Goal: Task Accomplishment & Management: Use online tool/utility

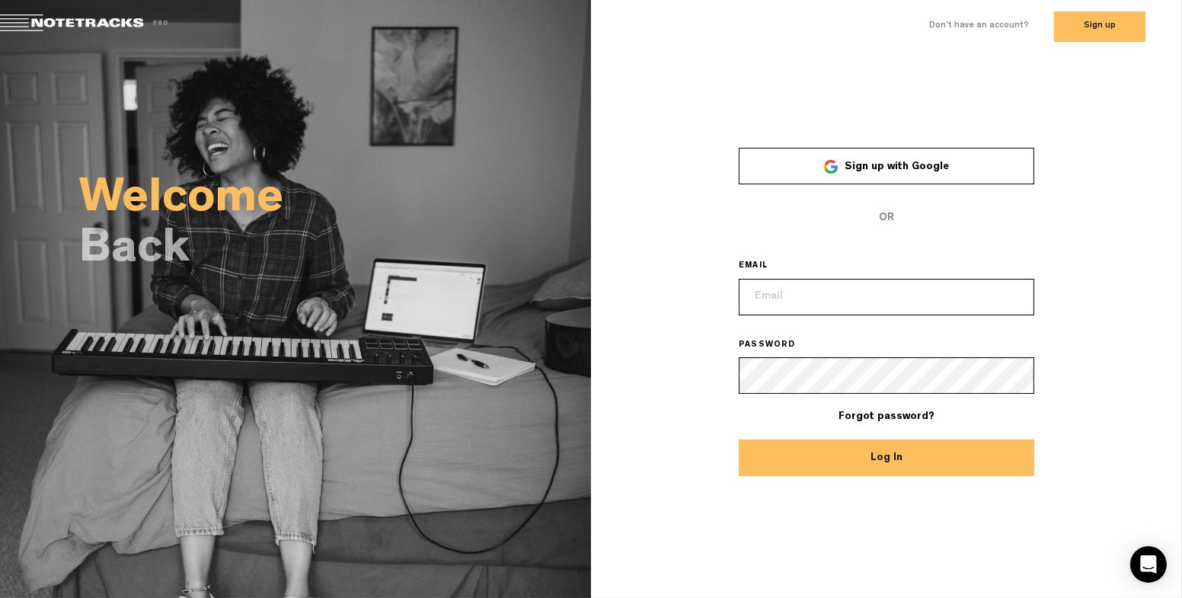
click at [885, 173] on link "Sign up with Google" at bounding box center [887, 166] width 296 height 37
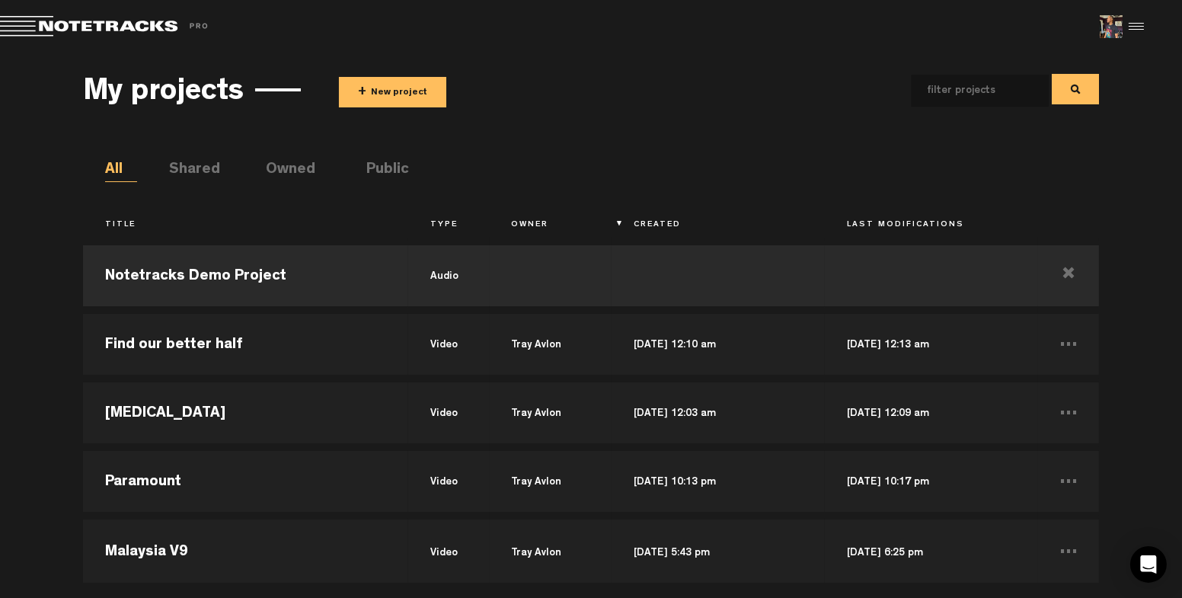
click at [1140, 27] on div at bounding box center [1134, 26] width 23 height 23
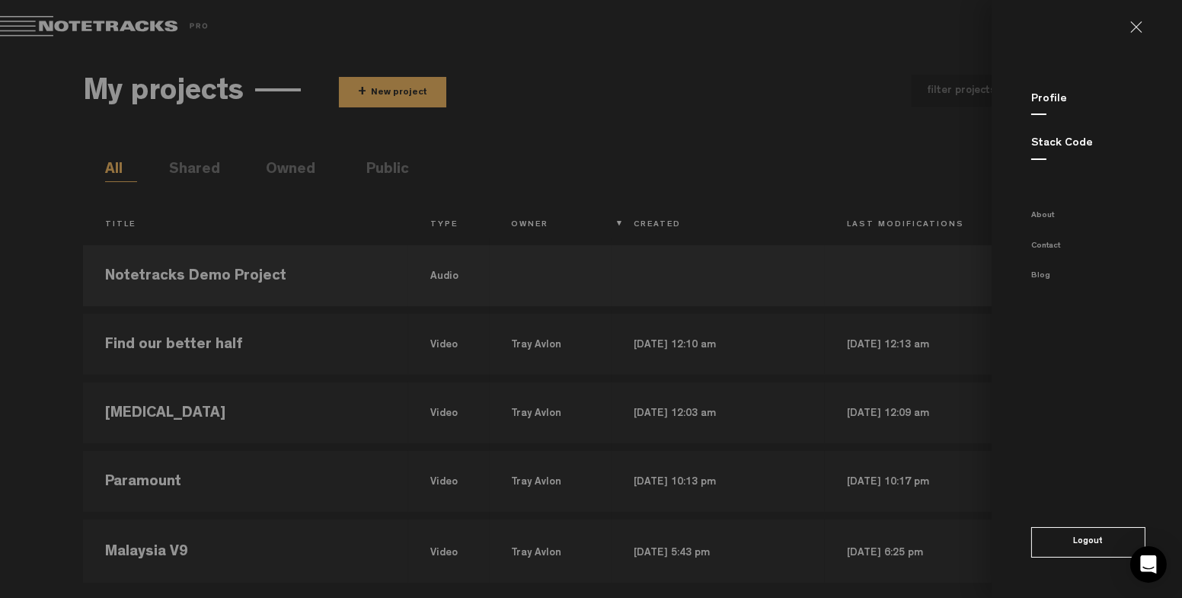
click at [1055, 104] on link "Profile" at bounding box center [1050, 99] width 36 height 11
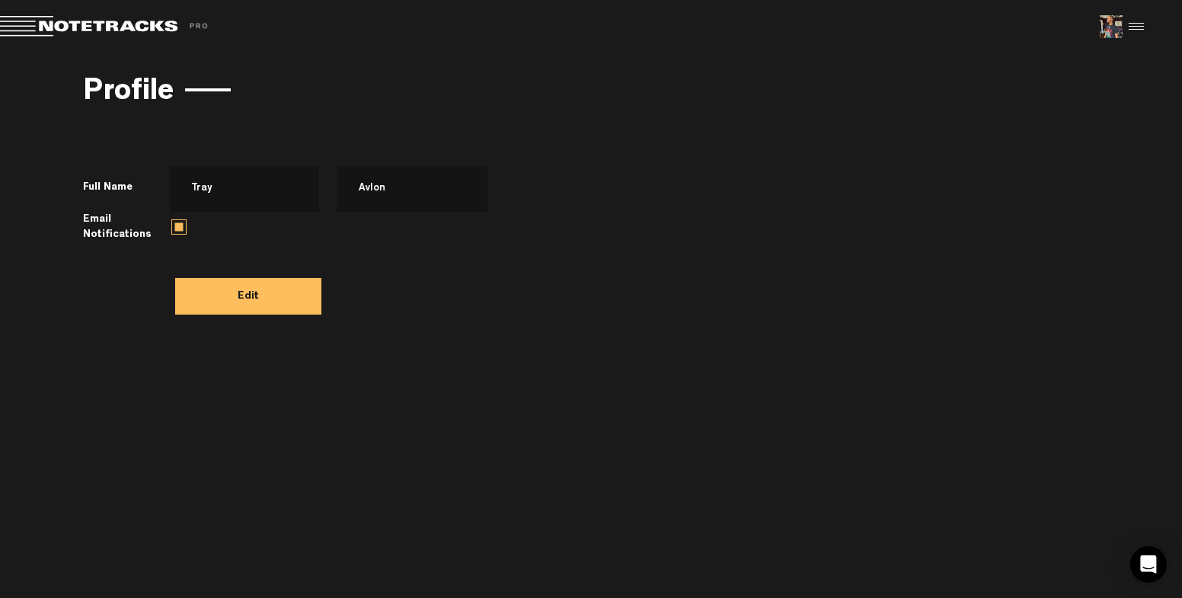
click at [95, 30] on span at bounding box center [106, 26] width 213 height 21
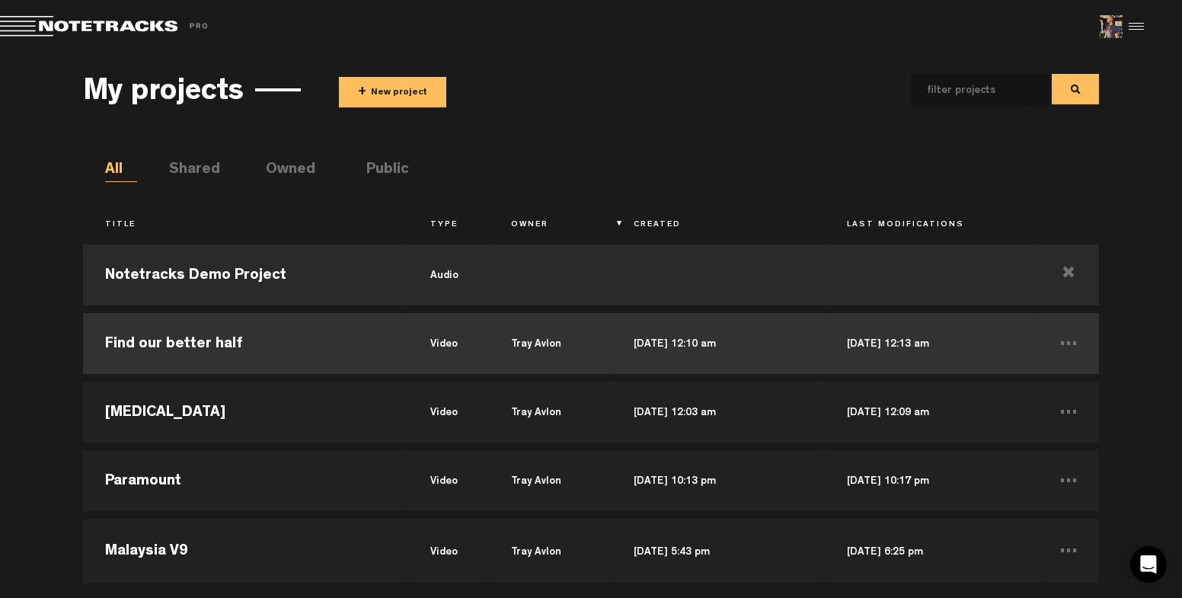
scroll to position [1, 0]
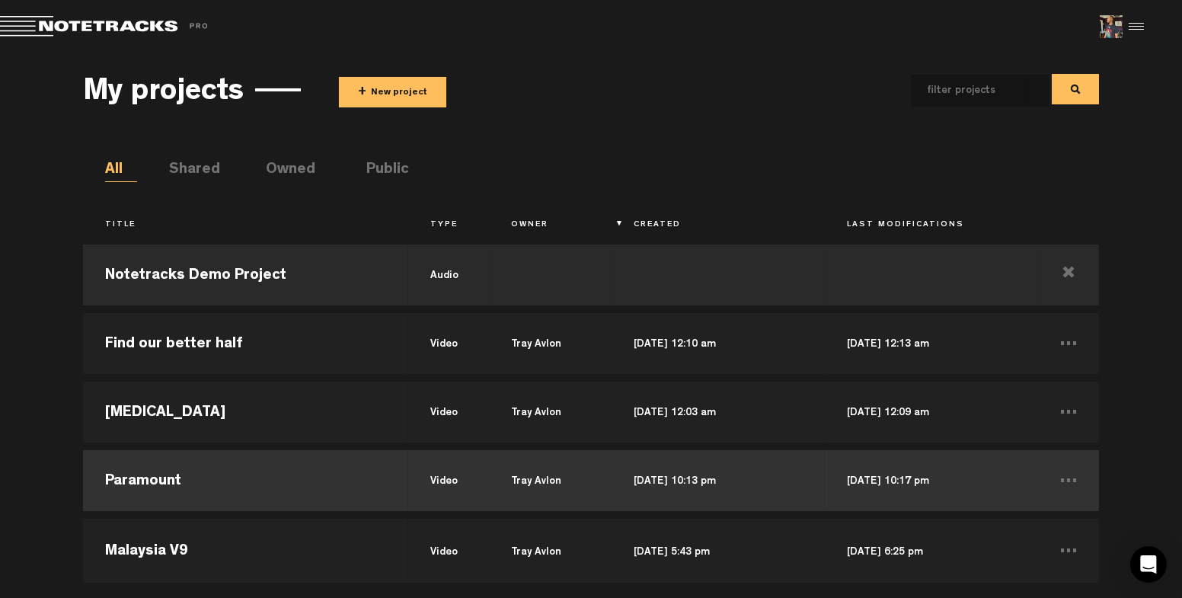
click at [373, 489] on td "Paramount" at bounding box center [245, 480] width 325 height 69
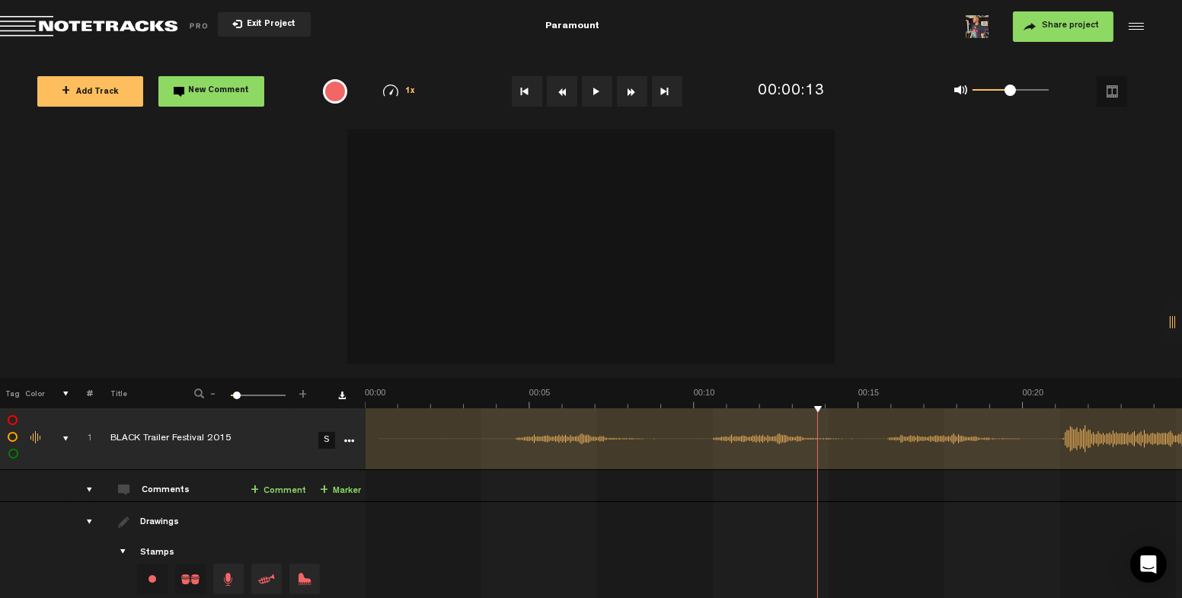
drag, startPoint x: 452, startPoint y: 408, endPoint x: 501, endPoint y: 403, distance: 49.0
drag, startPoint x: 529, startPoint y: 399, endPoint x: 456, endPoint y: 402, distance: 74.0
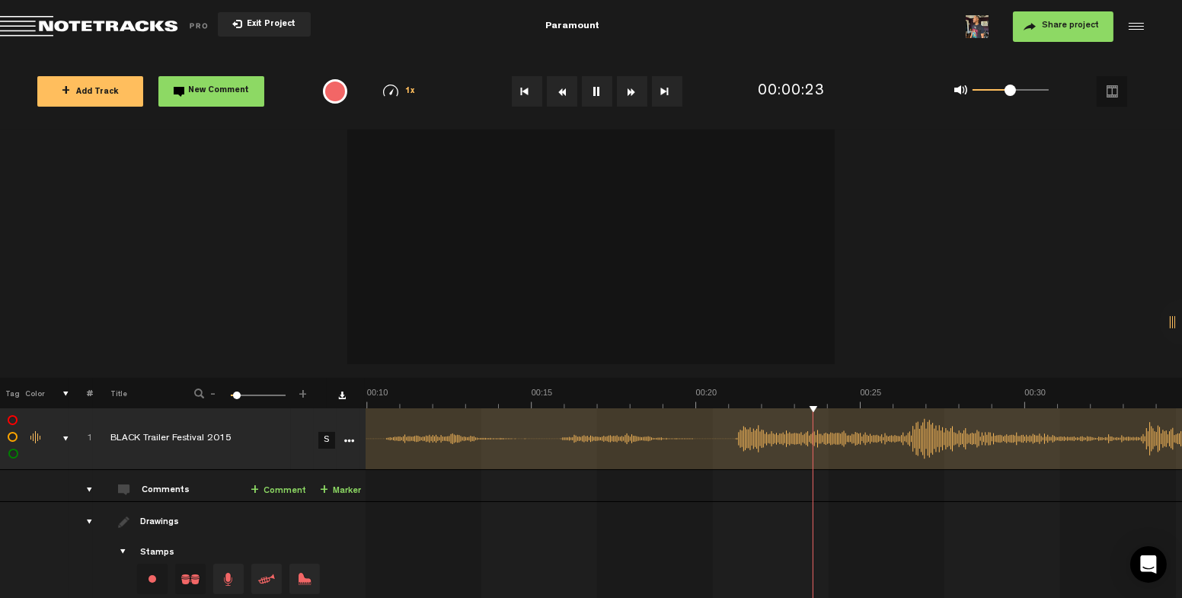
scroll to position [0, 11]
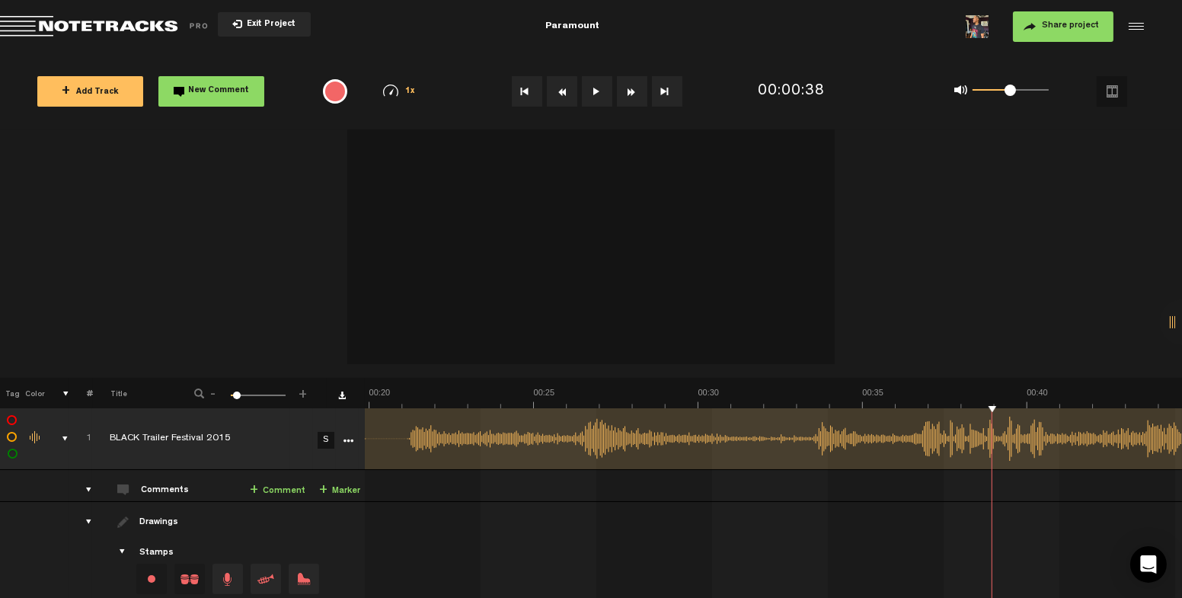
click at [82, 24] on span "Return to Project List" at bounding box center [106, 26] width 213 height 21
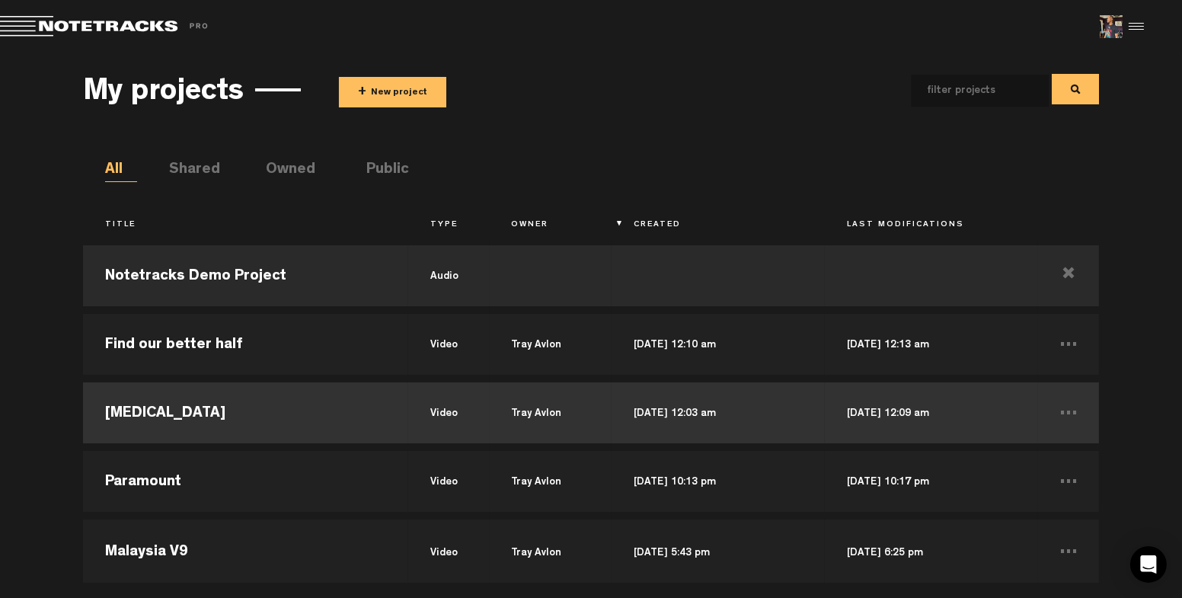
click at [746, 403] on td "Oct 21, 2023 — 12:03 am" at bounding box center [718, 413] width 213 height 69
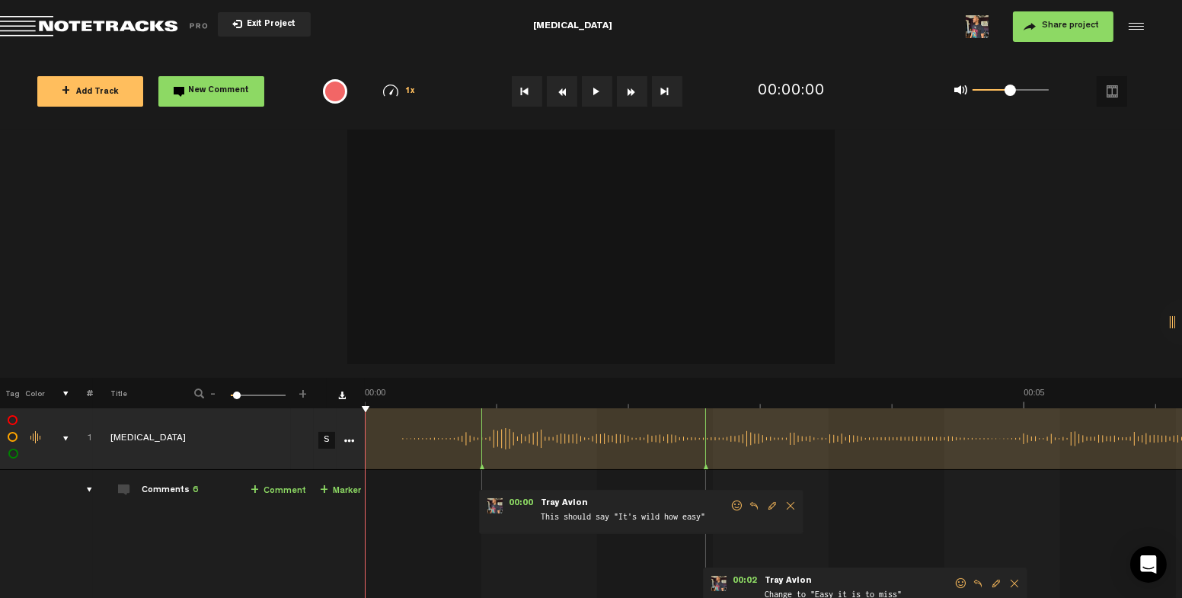
scroll to position [0, 3757]
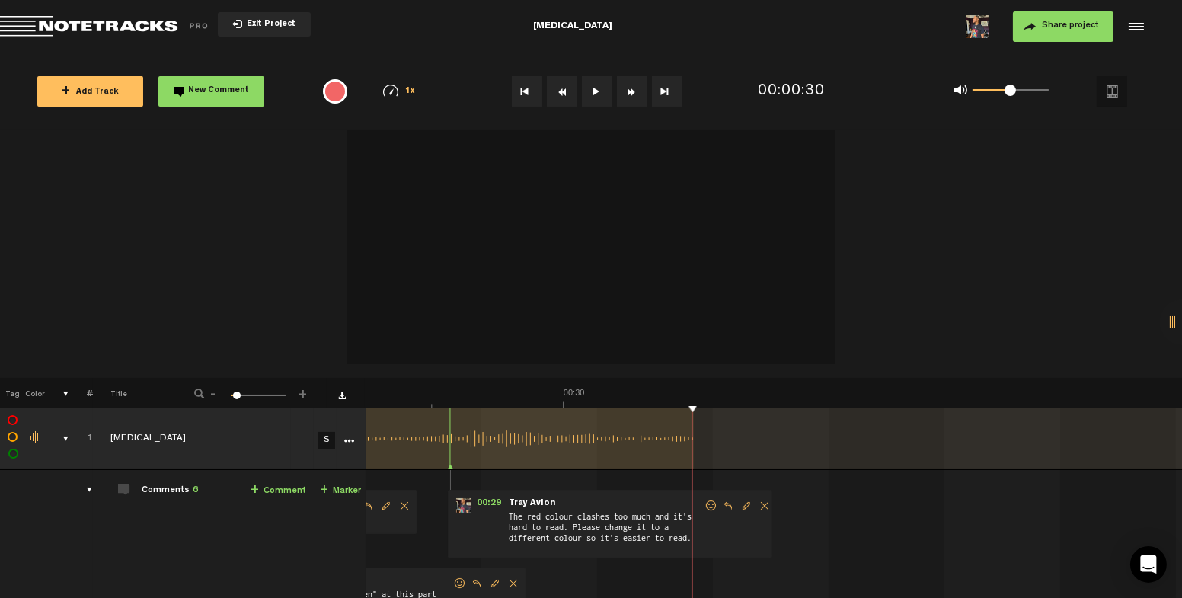
click at [593, 85] on button at bounding box center [597, 91] width 30 height 30
drag, startPoint x: 545, startPoint y: 404, endPoint x: 888, endPoint y: 401, distance: 342.8
drag, startPoint x: 613, startPoint y: 414, endPoint x: 608, endPoint y: 401, distance: 13.0
click at [608, 401] on div "+ New drawing Tag Color # Title - 1 100 5 + 1 Digital detox S Update Download D…" at bounding box center [591, 367] width 1182 height 475
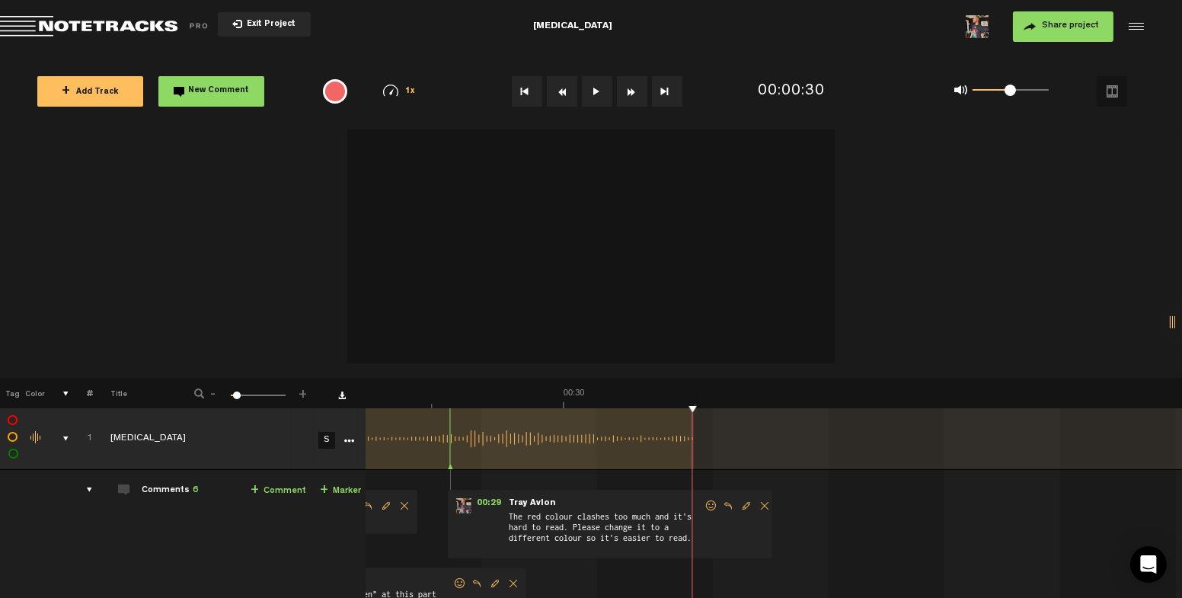
drag, startPoint x: 692, startPoint y: 405, endPoint x: 472, endPoint y: 409, distance: 220.2
click at [472, 409] on div "+ New drawing Tag Color # Title - 1 100 5 + 1 Digital detox S Update Download D…" at bounding box center [591, 367] width 1182 height 475
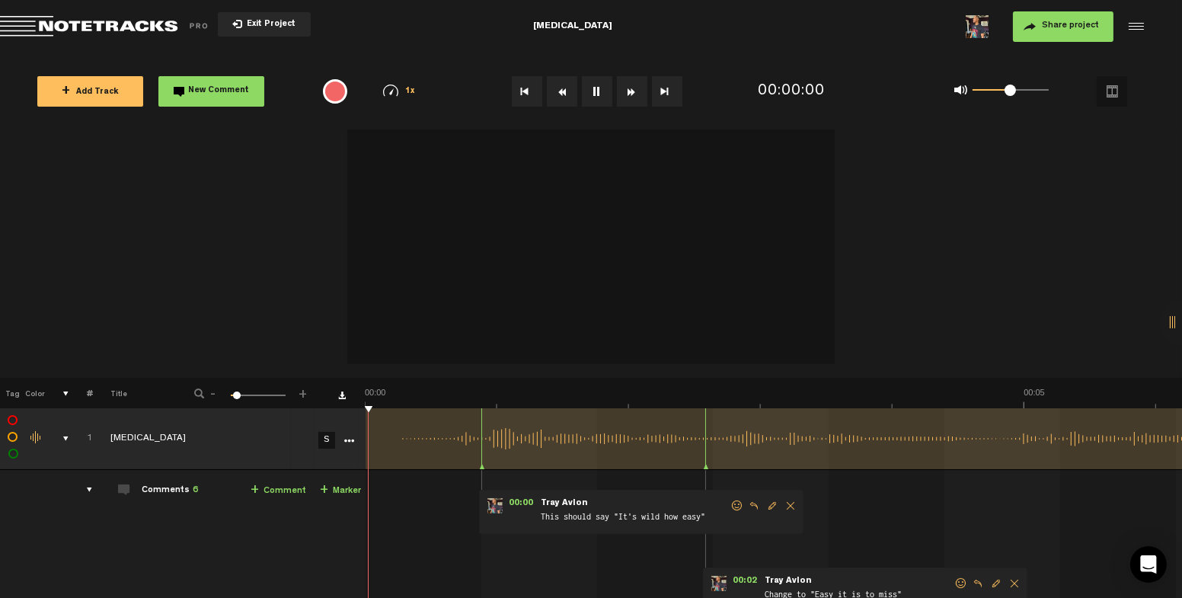
scroll to position [0, 0]
click at [78, 24] on span "Return to Project List" at bounding box center [106, 26] width 213 height 21
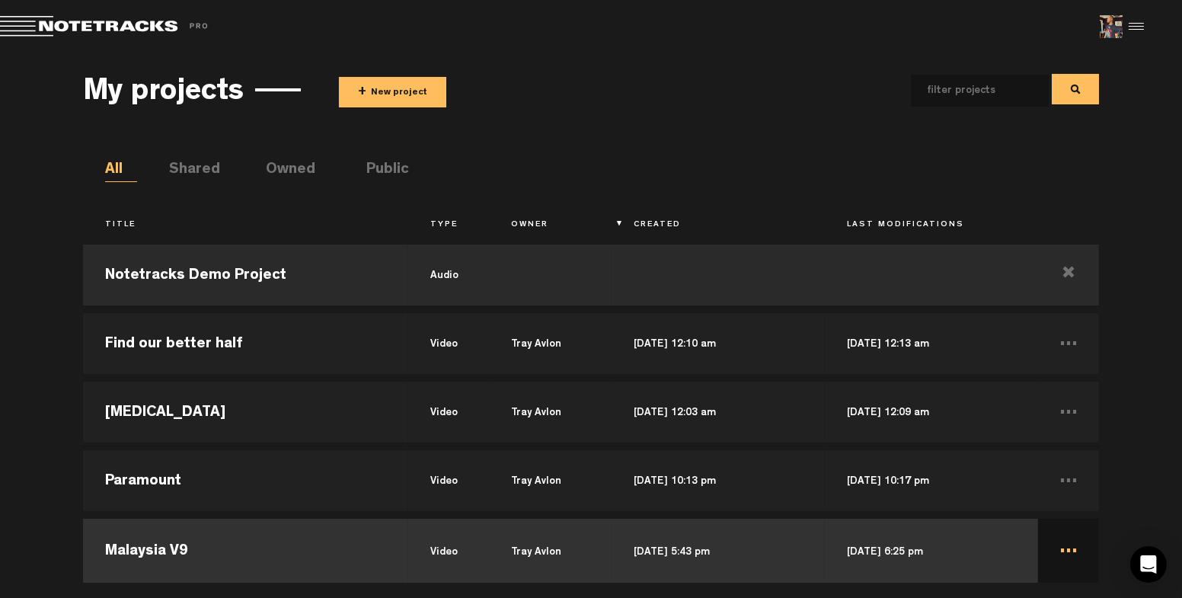
scroll to position [131, 0]
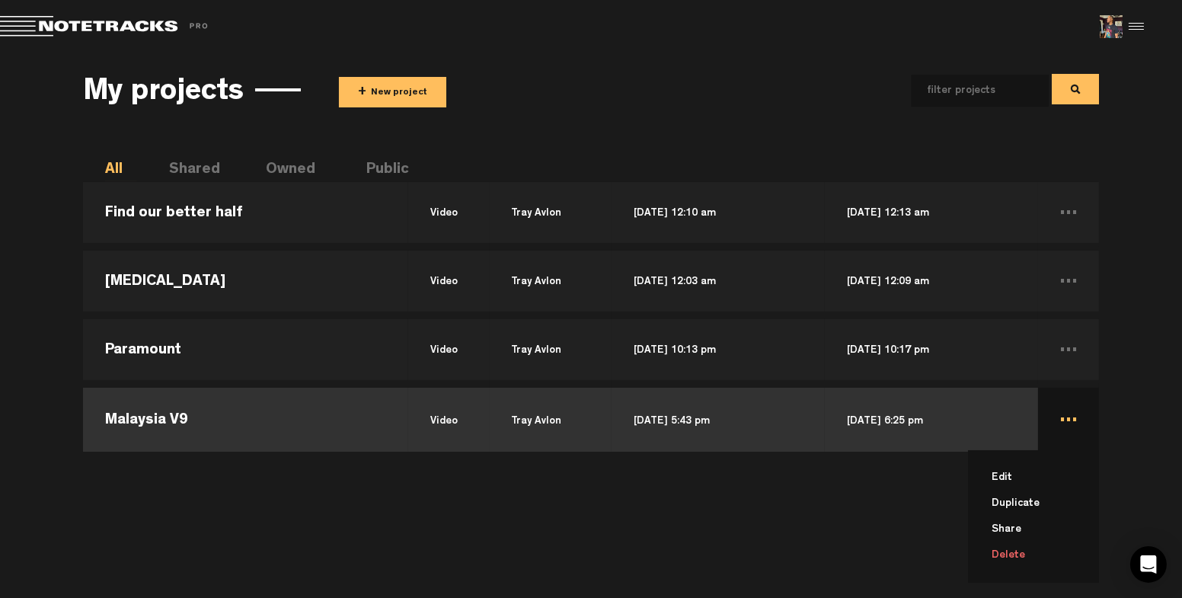
click at [1014, 554] on li "Delete" at bounding box center [1043, 555] width 113 height 26
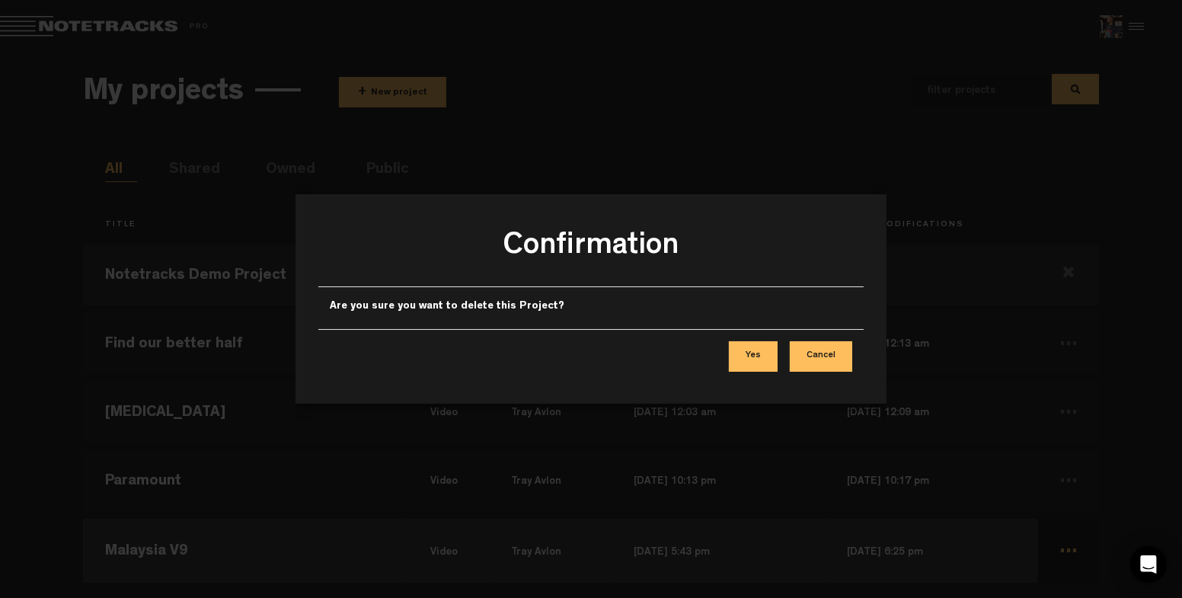
click at [847, 348] on button "Cancel" at bounding box center [821, 356] width 62 height 30
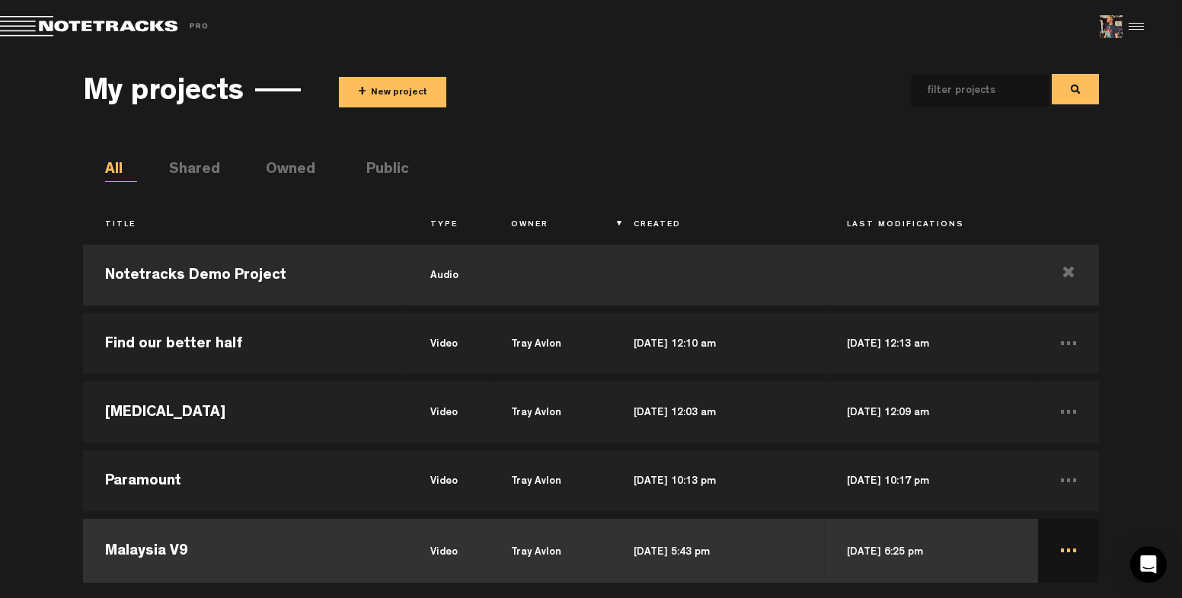
scroll to position [131, 0]
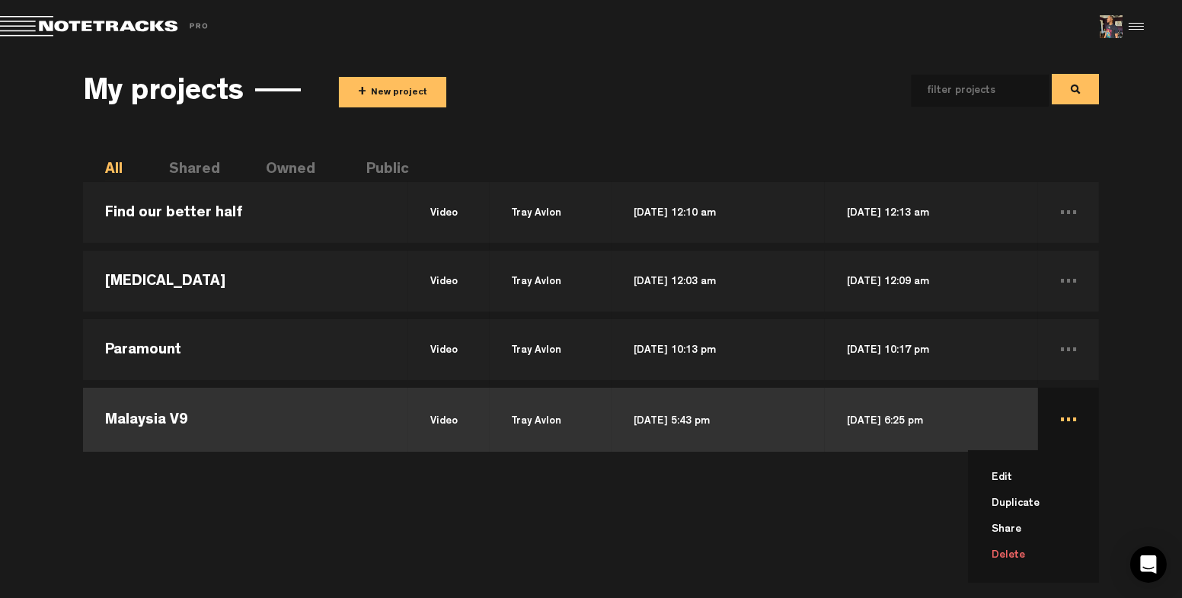
click at [1013, 562] on li "Delete" at bounding box center [1043, 555] width 113 height 26
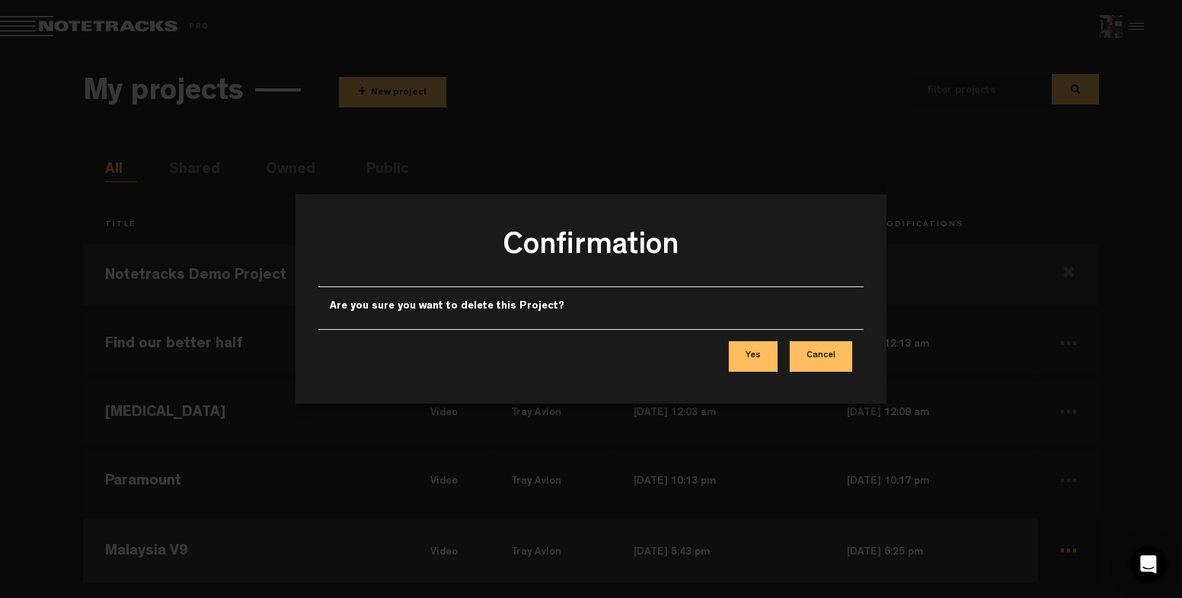
click at [764, 347] on button "Yes" at bounding box center [753, 356] width 49 height 30
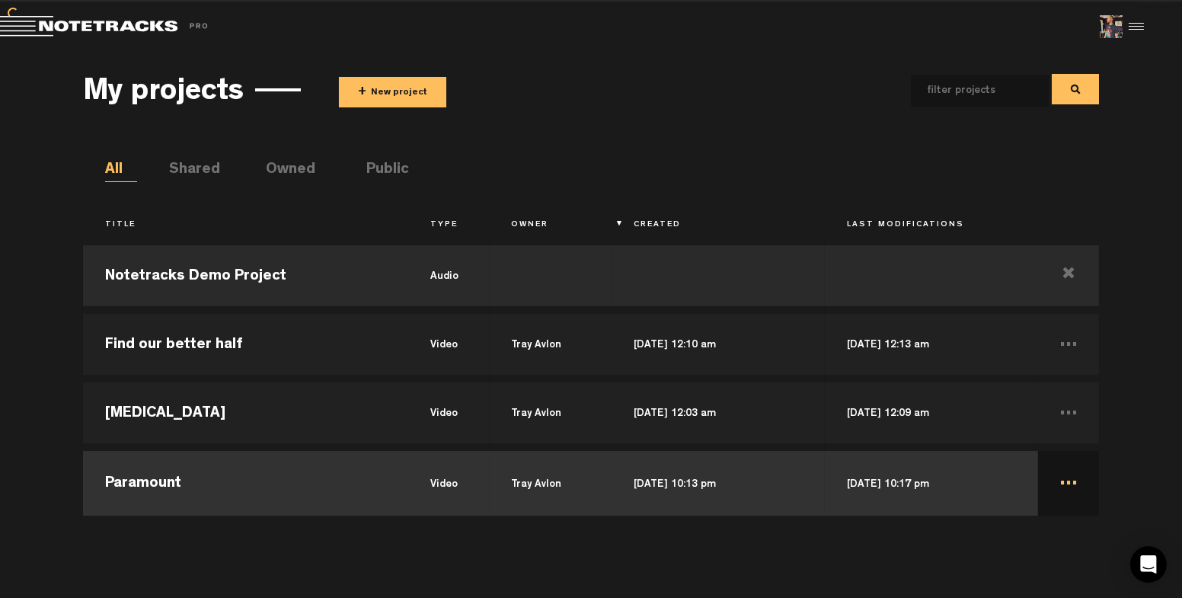
scroll to position [64, 0]
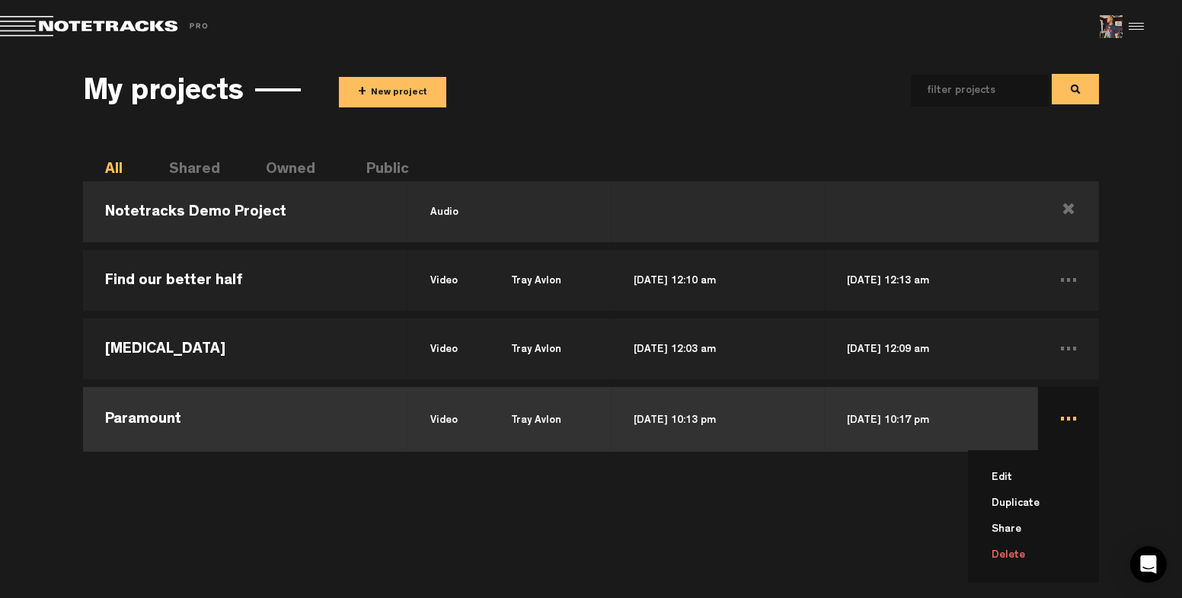
click at [1020, 554] on li "Delete" at bounding box center [1043, 555] width 113 height 26
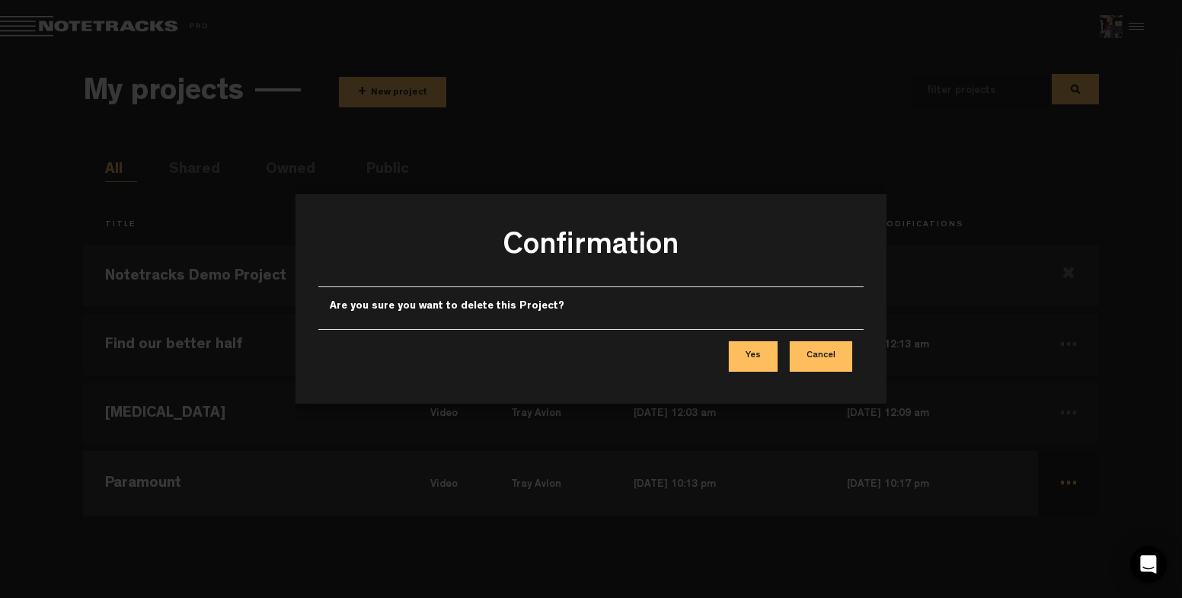
scroll to position [0, 0]
click at [776, 353] on button "Yes" at bounding box center [753, 356] width 49 height 30
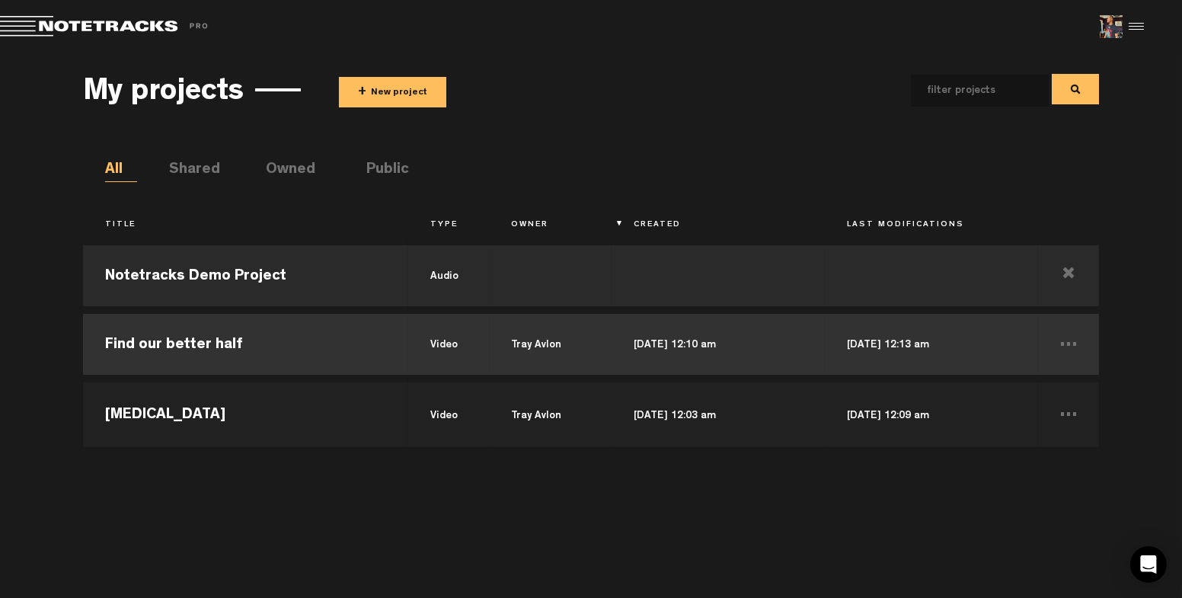
click at [759, 351] on td "Oct 21, 2023 — 12:10 am" at bounding box center [718, 344] width 213 height 69
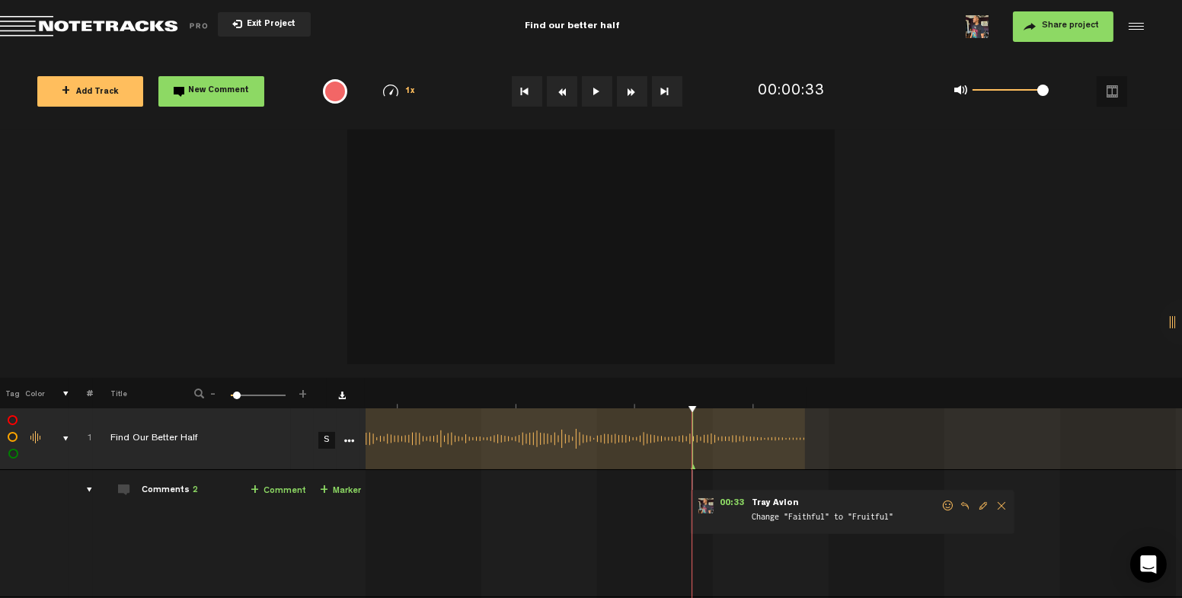
scroll to position [0, 3645]
click at [1114, 85] on button "Video options" at bounding box center [1112, 91] width 30 height 30
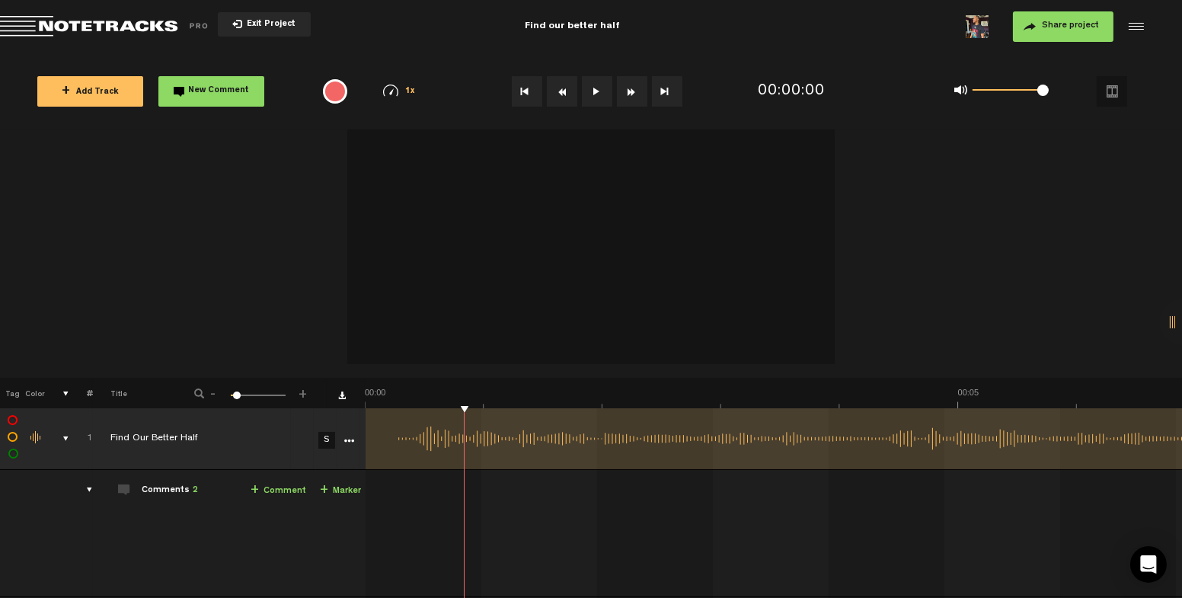
click at [1142, 18] on div at bounding box center [1134, 26] width 23 height 23
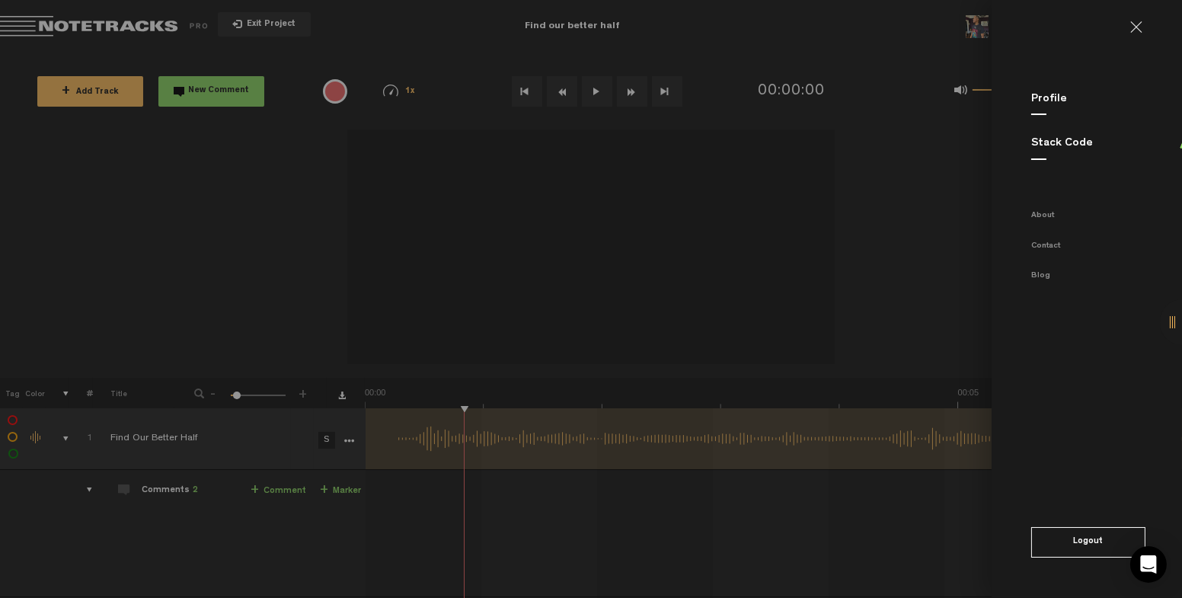
click at [942, 253] on md-backdrop at bounding box center [591, 299] width 1182 height 598
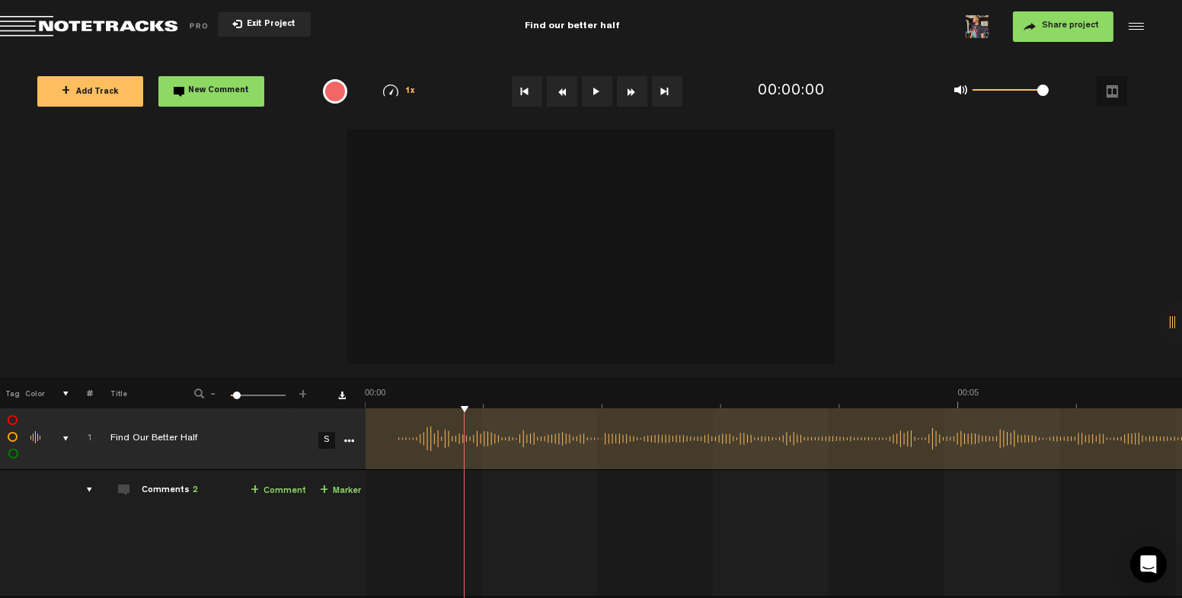
click at [110, 21] on span "Return to Project List" at bounding box center [106, 26] width 213 height 21
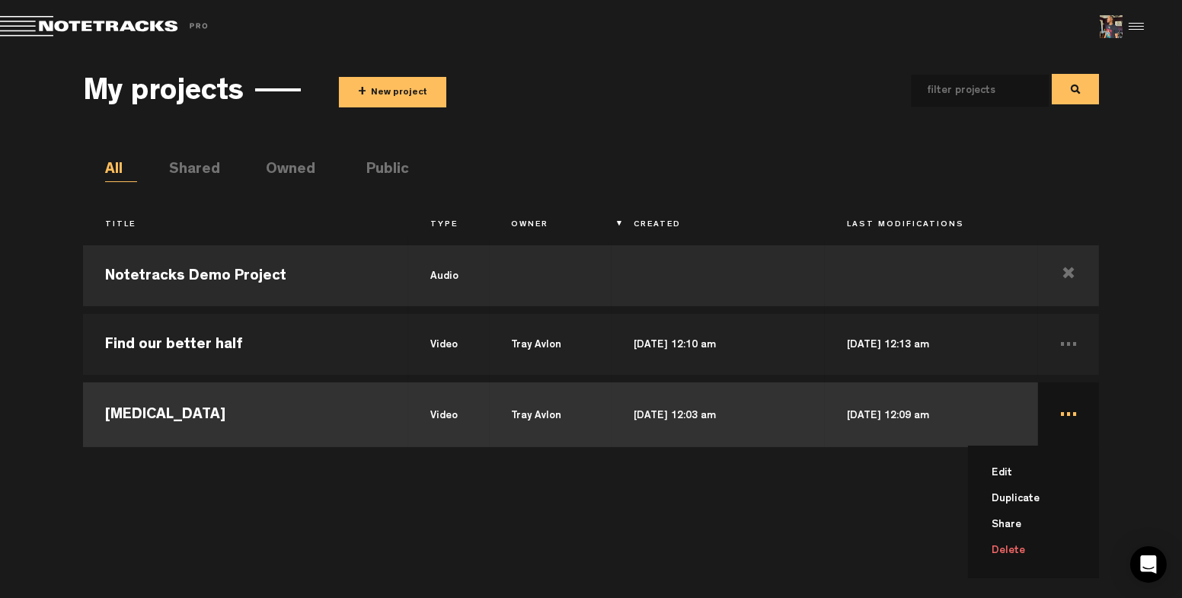
click at [1022, 552] on li "Delete" at bounding box center [1043, 551] width 113 height 26
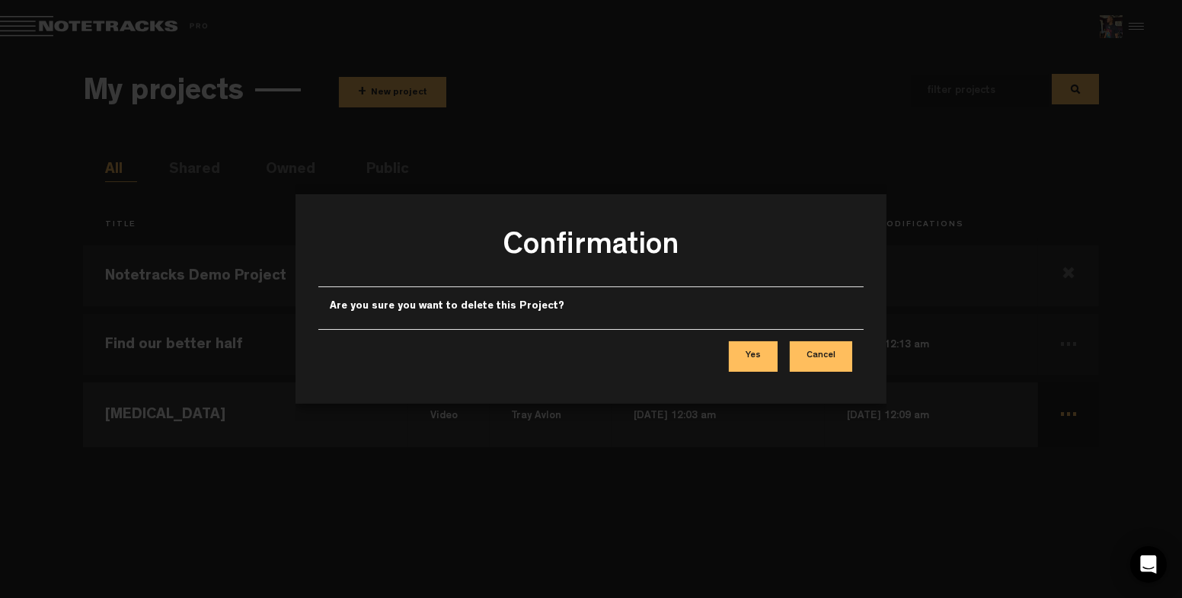
click at [751, 366] on button "Yes" at bounding box center [753, 356] width 49 height 30
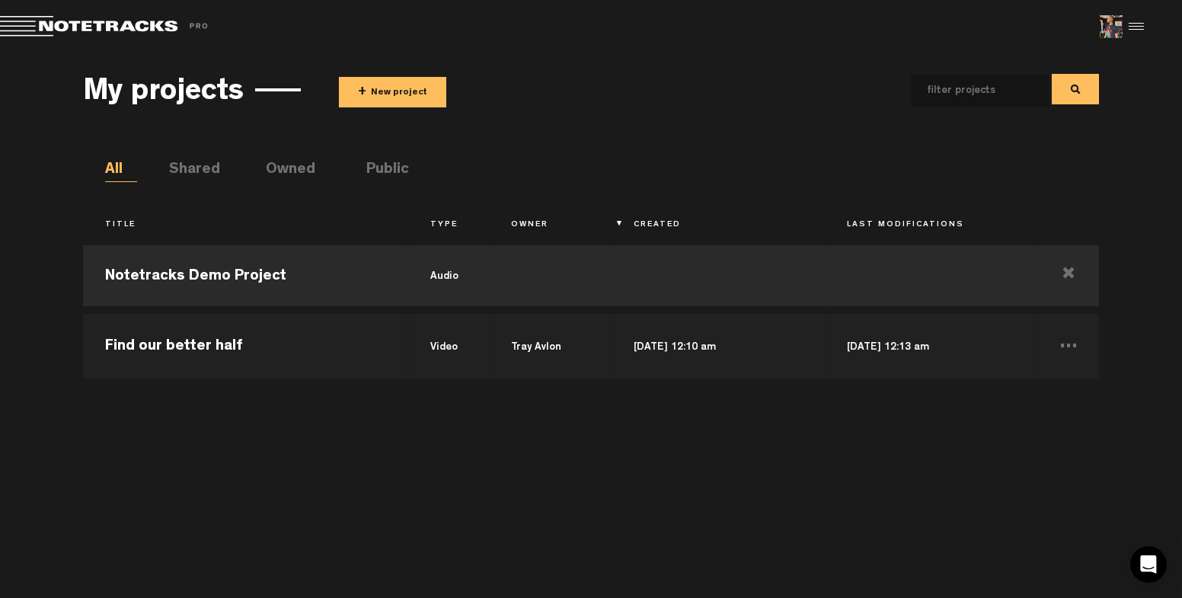
click at [1139, 33] on div at bounding box center [1134, 26] width 23 height 23
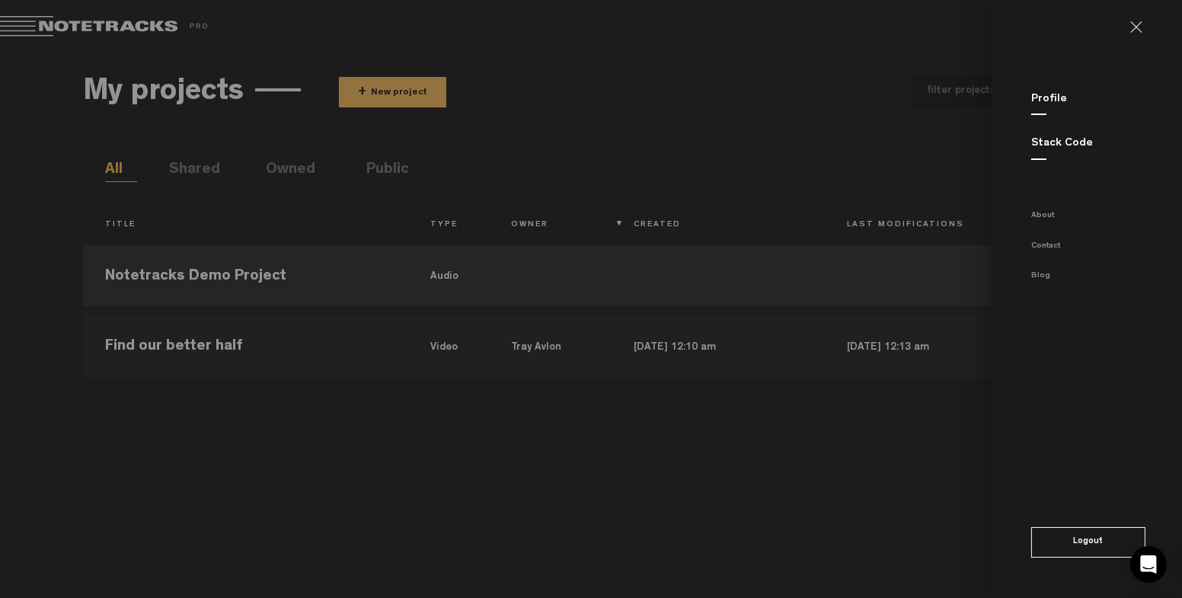
click at [1058, 101] on link "Profile" at bounding box center [1050, 99] width 36 height 11
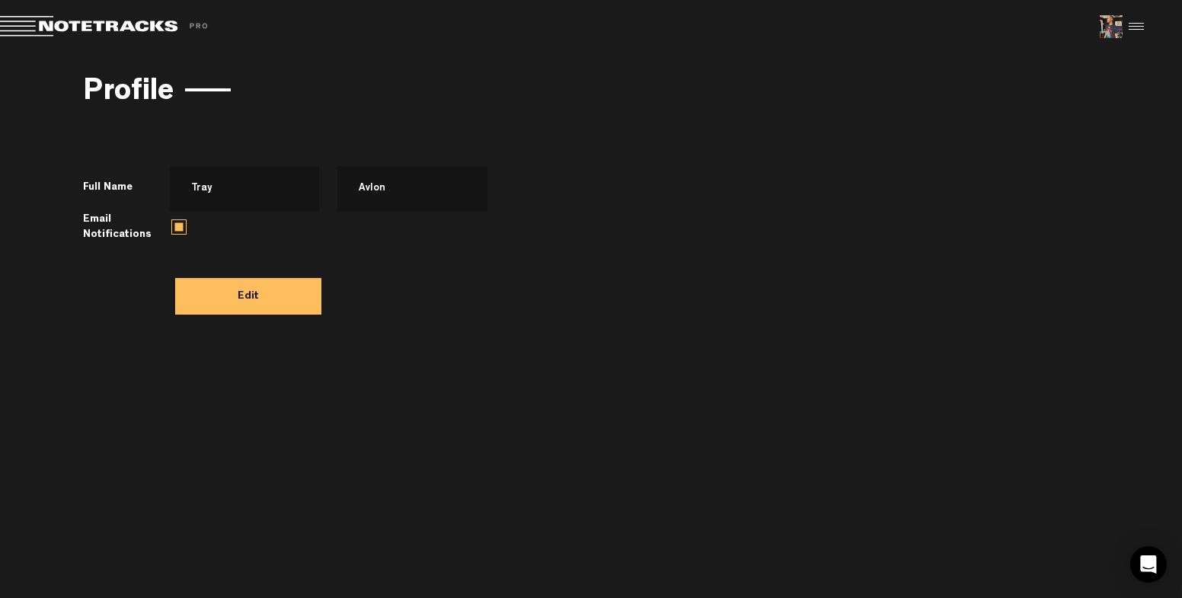
click at [130, 13] on md-toolbar "Exit Project Share project Save project" at bounding box center [591, 26] width 1182 height 53
click at [142, 26] on span "Return to Project List" at bounding box center [106, 26] width 213 height 21
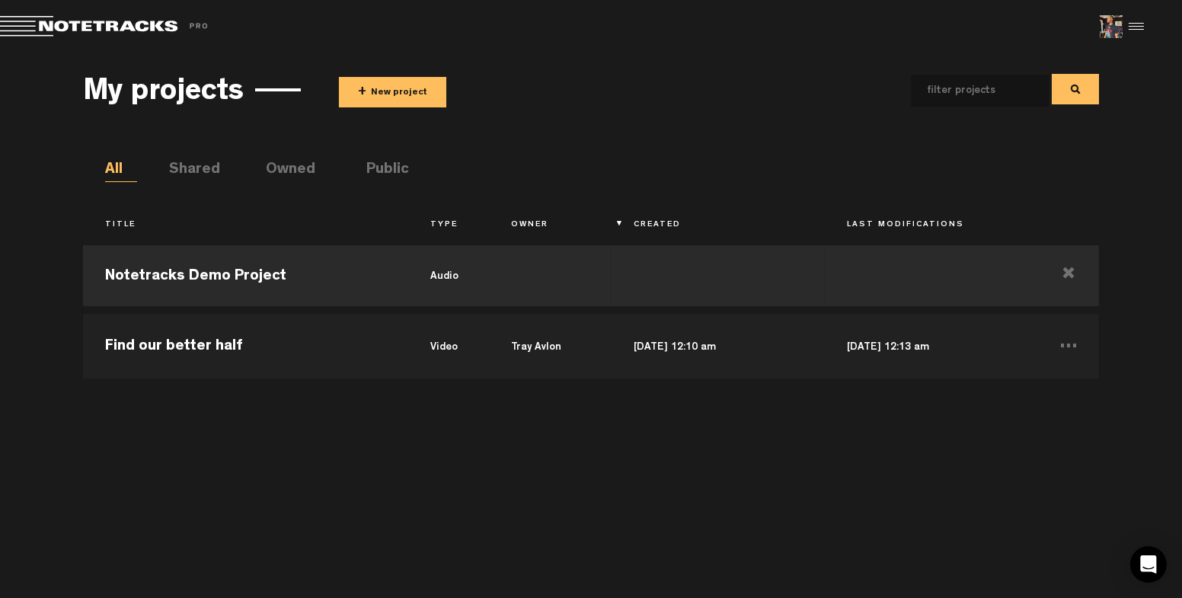
click at [381, 170] on li "Public" at bounding box center [382, 170] width 32 height 23
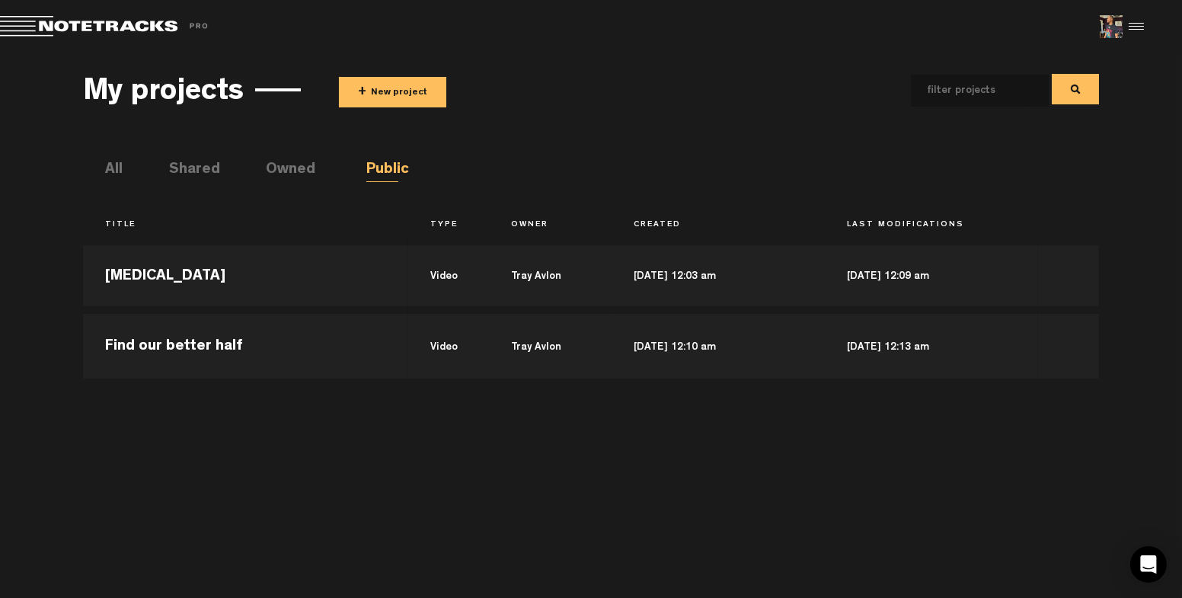
click at [286, 168] on li "Owned" at bounding box center [282, 170] width 32 height 23
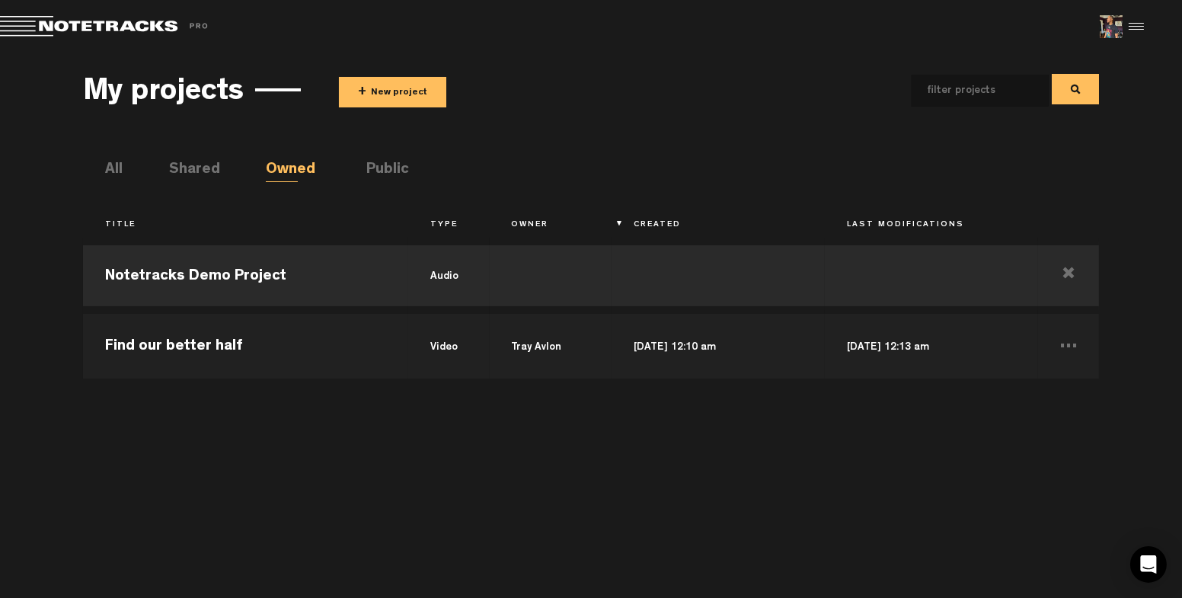
click at [185, 167] on li "Shared" at bounding box center [185, 170] width 32 height 23
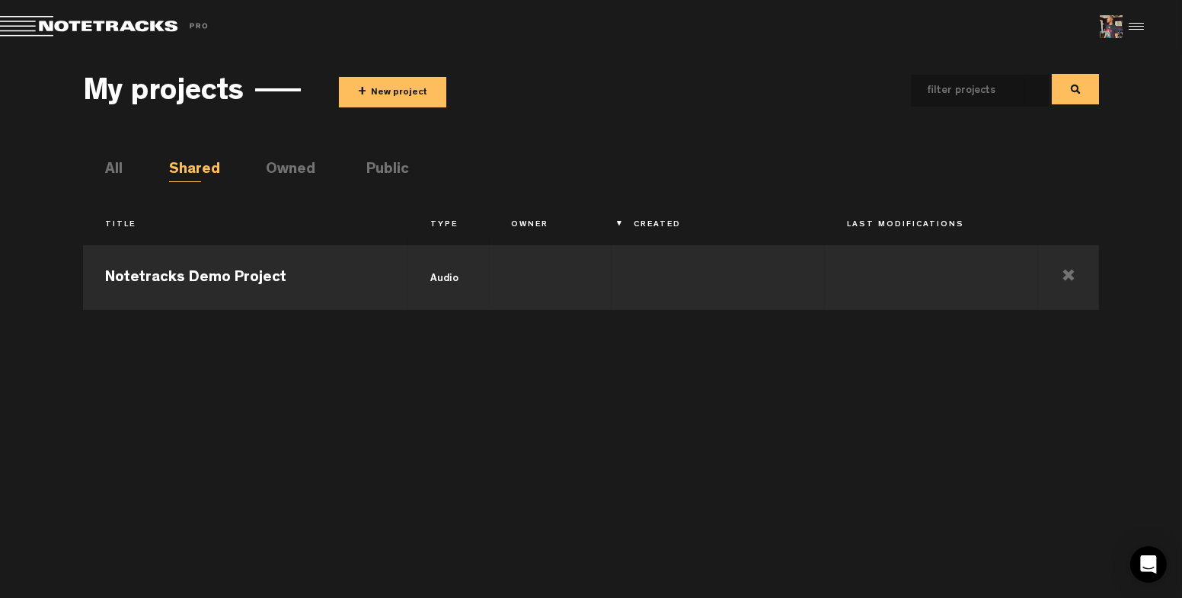
click at [126, 170] on li "All" at bounding box center [121, 170] width 32 height 23
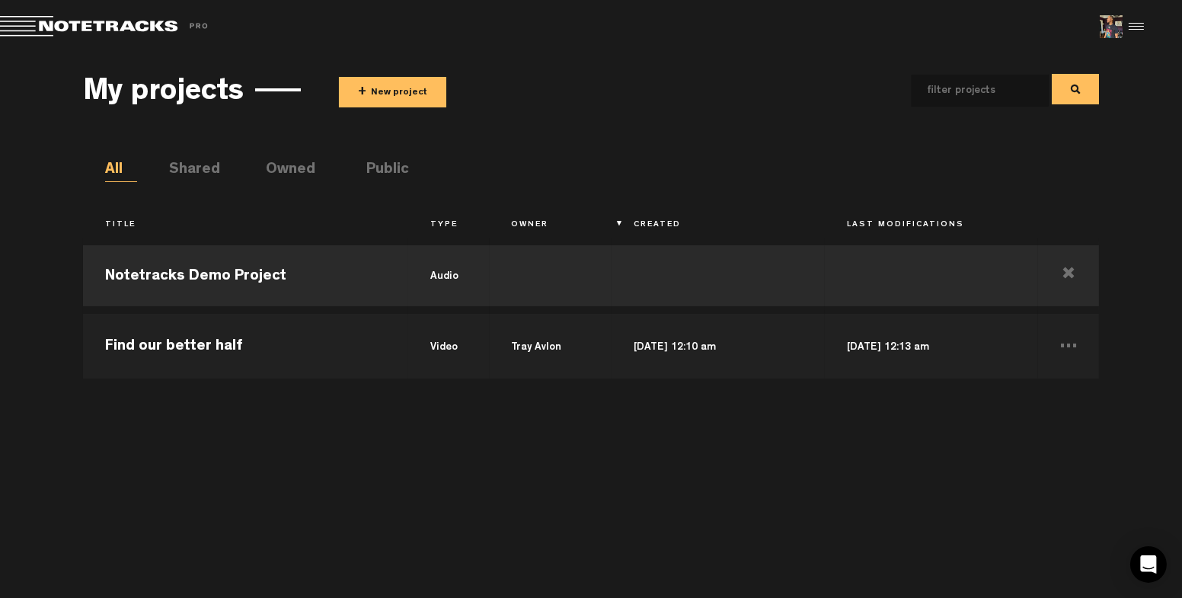
click at [162, 32] on span "Return to Project List" at bounding box center [106, 26] width 213 height 21
click at [1140, 22] on div at bounding box center [1134, 26] width 23 height 23
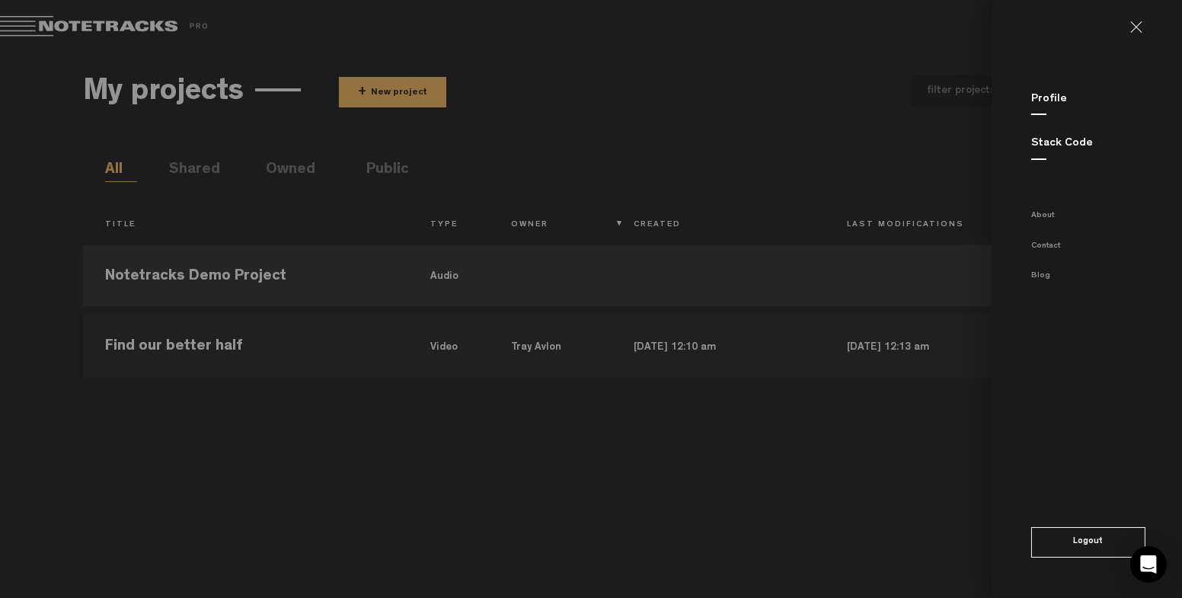
click at [1055, 98] on link "Profile" at bounding box center [1050, 99] width 36 height 11
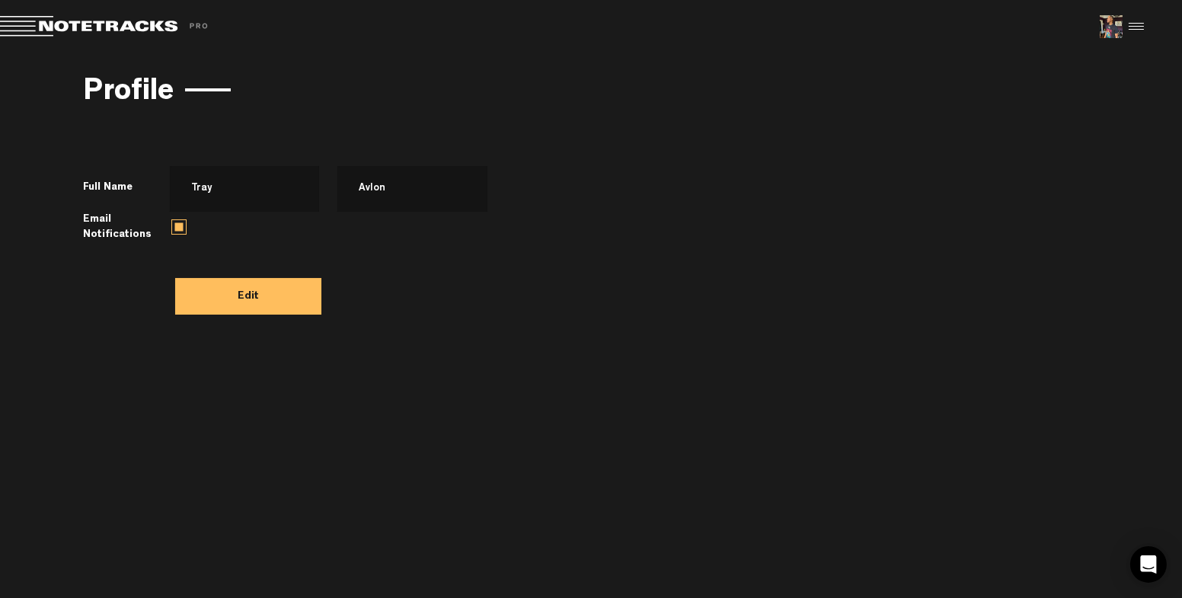
click at [1146, 14] on md-toolbar "Exit Project Share project Save project" at bounding box center [591, 26] width 1182 height 53
click at [1137, 24] on div at bounding box center [1134, 26] width 23 height 23
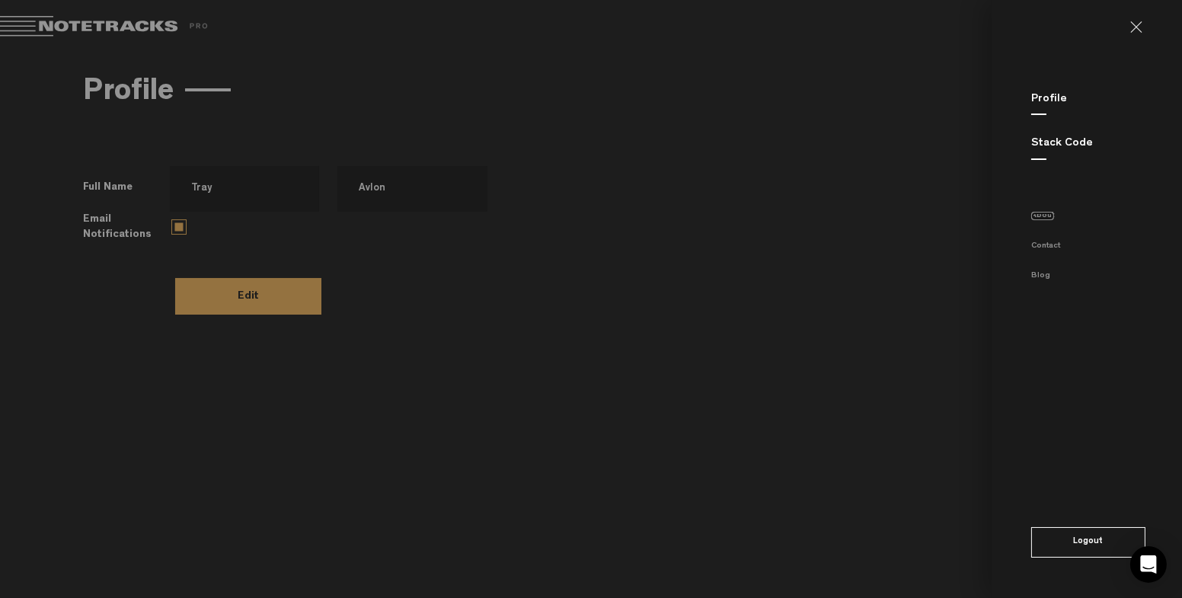
click at [1048, 218] on link "About" at bounding box center [1043, 216] width 23 height 8
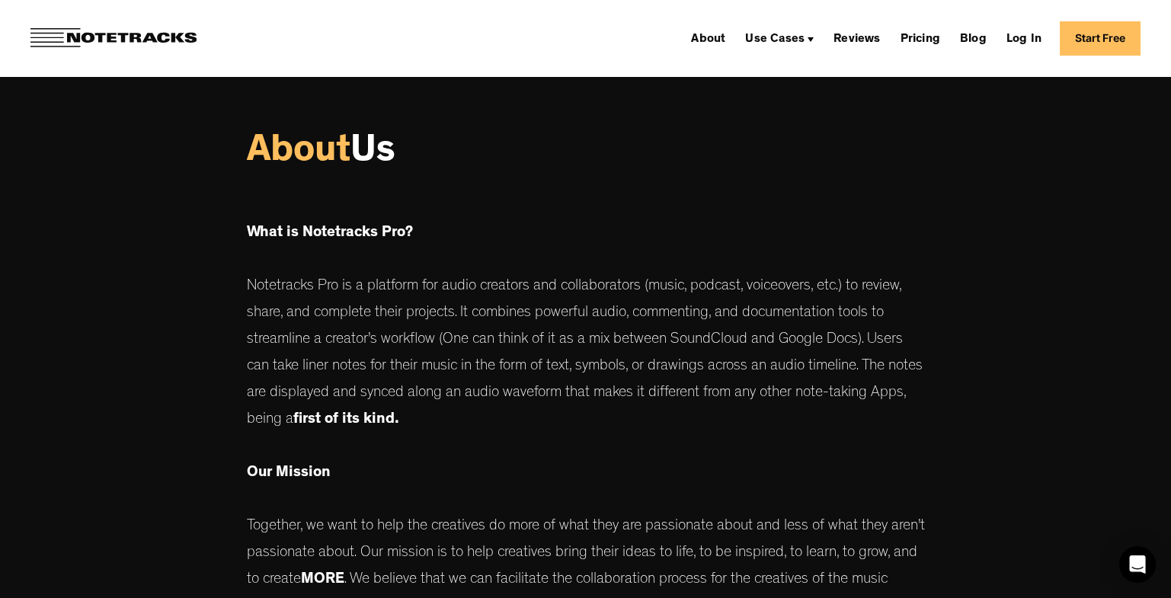
click at [147, 40] on img at bounding box center [113, 38] width 166 height 20
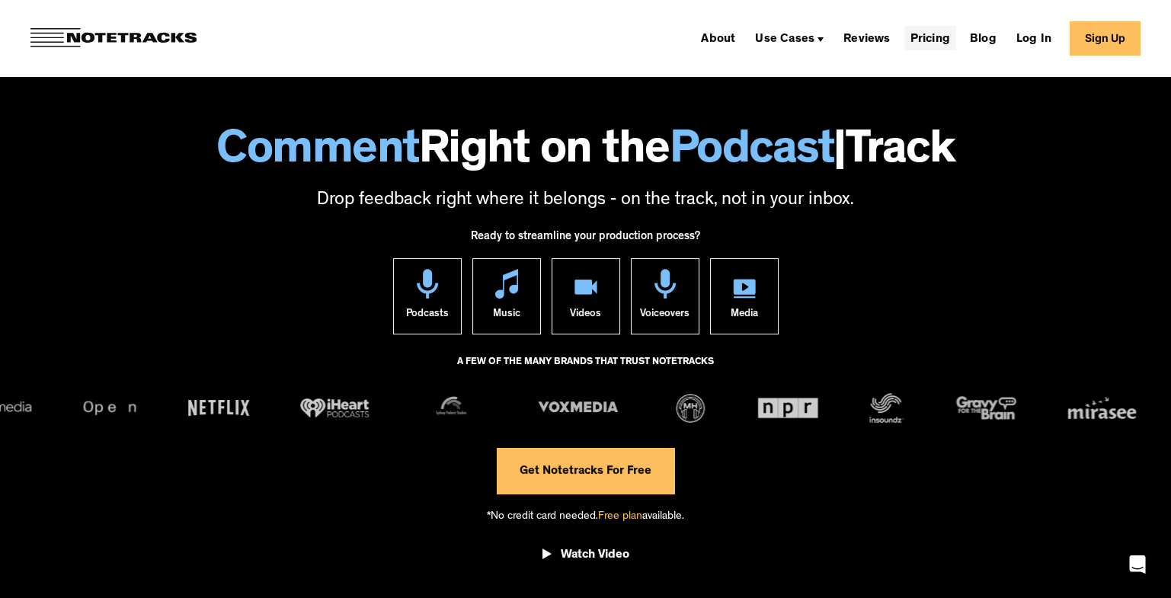
click at [948, 45] on link "Pricing" at bounding box center [930, 38] width 52 height 24
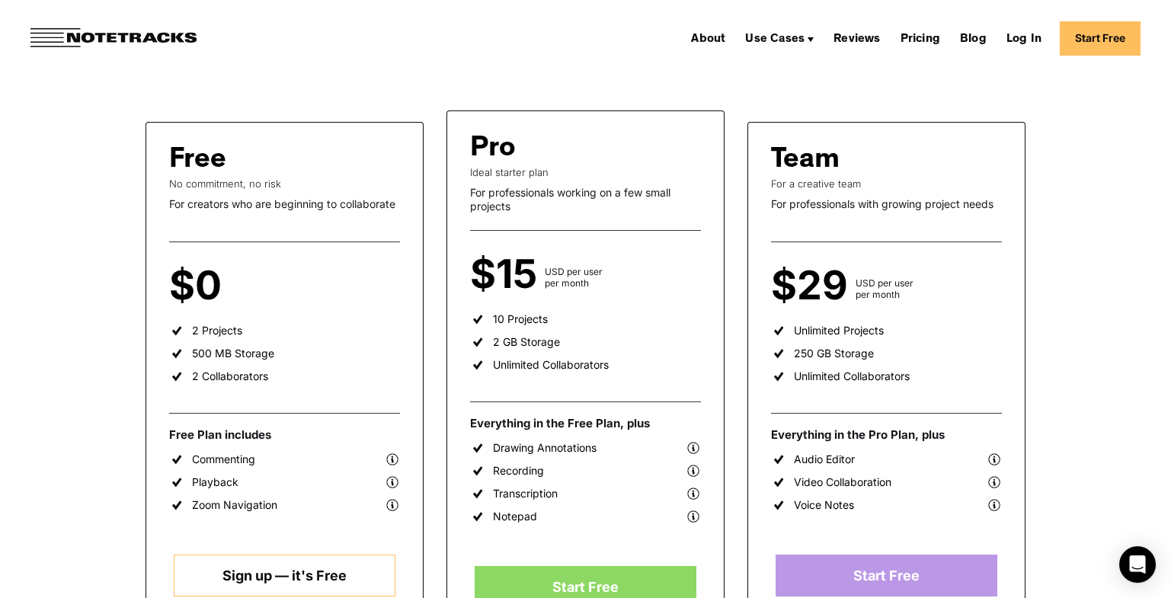
scroll to position [228, 0]
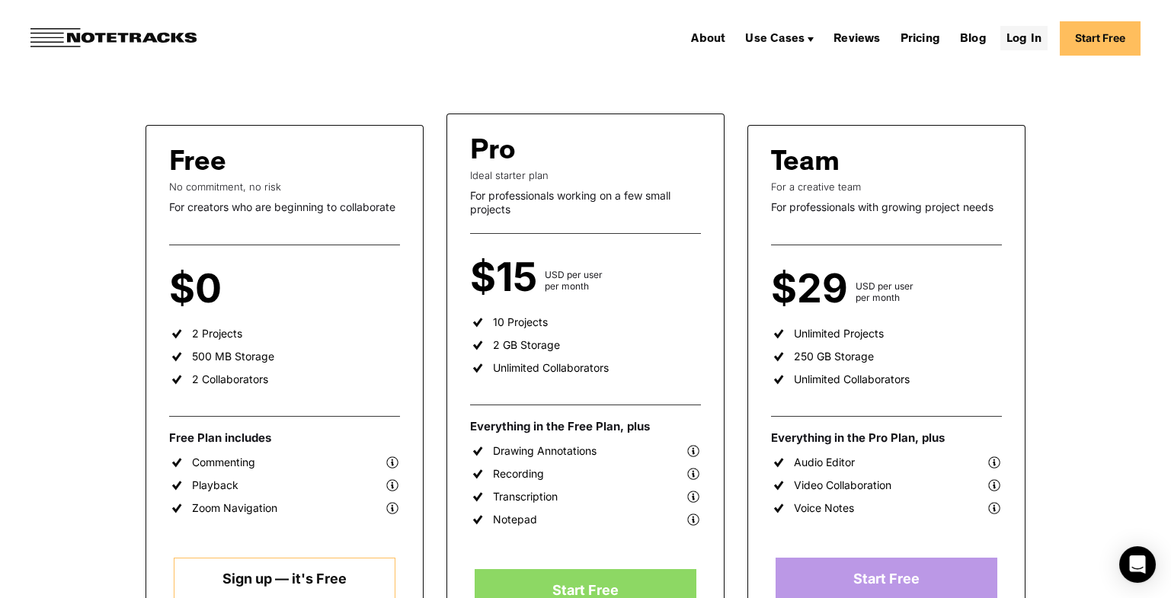
click at [1048, 37] on link "Log In" at bounding box center [1023, 38] width 47 height 24
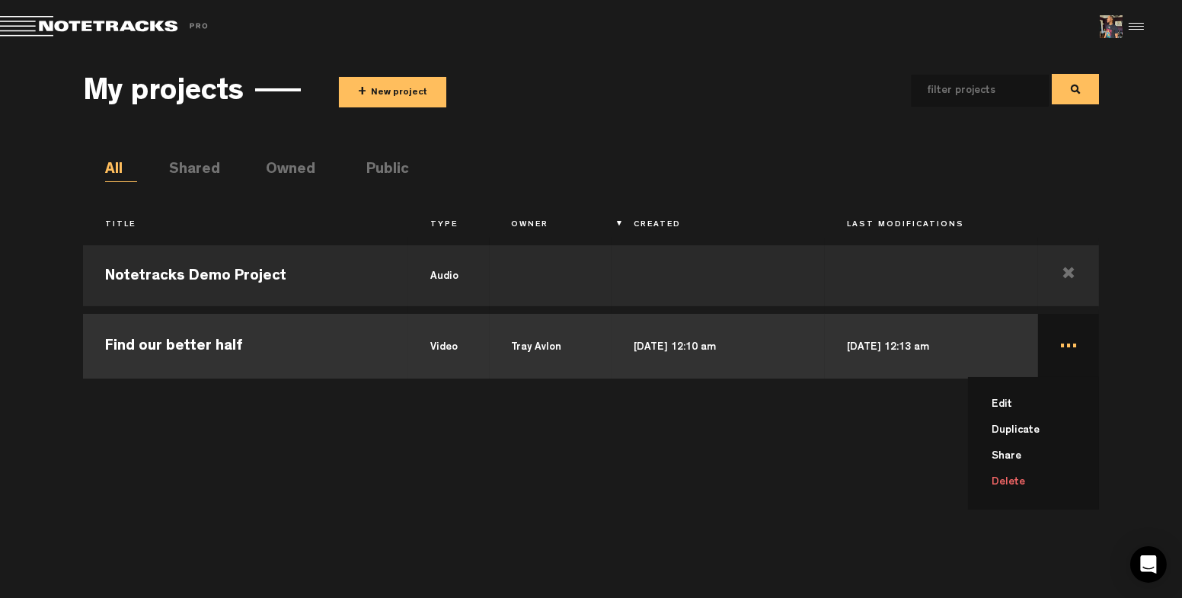
click at [1020, 485] on li "Delete" at bounding box center [1043, 482] width 113 height 26
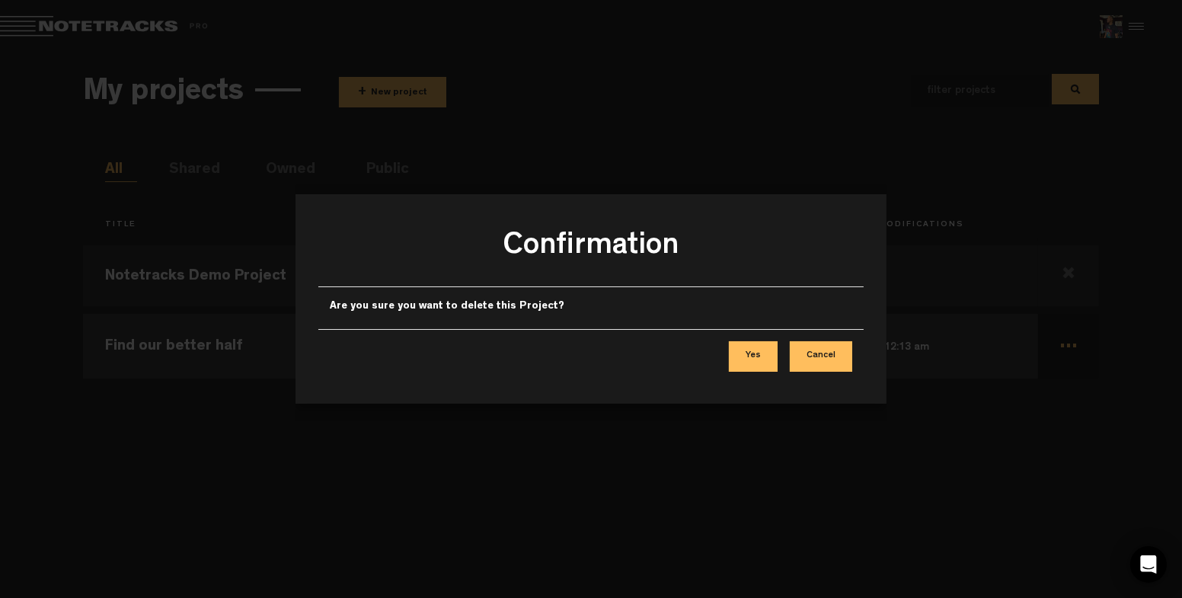
click at [763, 358] on button "Yes" at bounding box center [753, 356] width 49 height 30
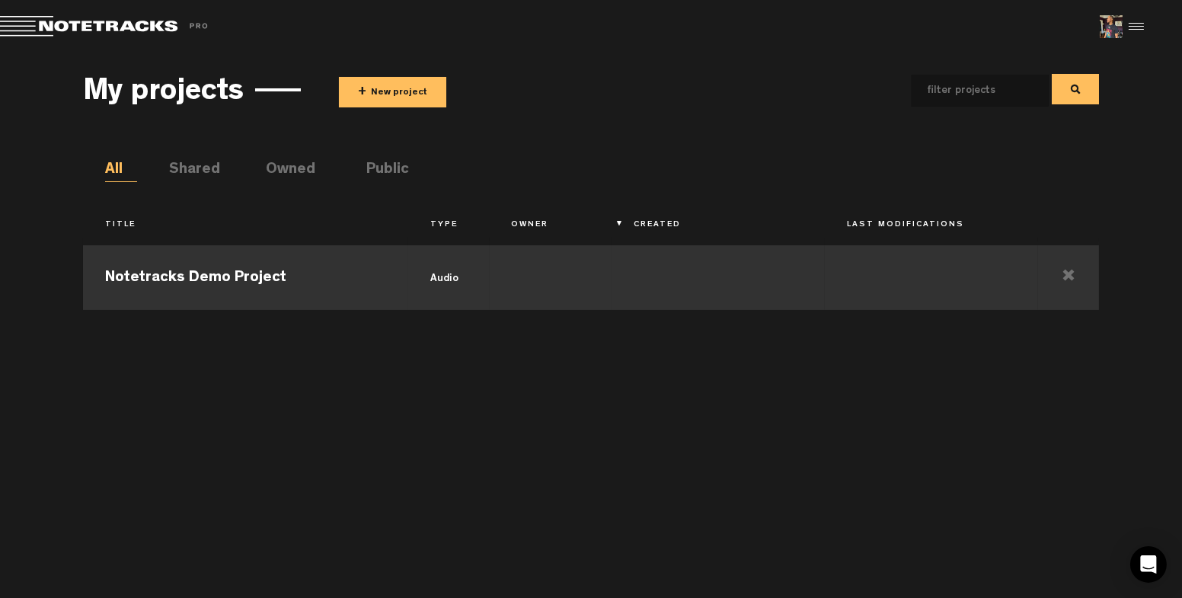
click at [536, 296] on td at bounding box center [551, 275] width 122 height 69
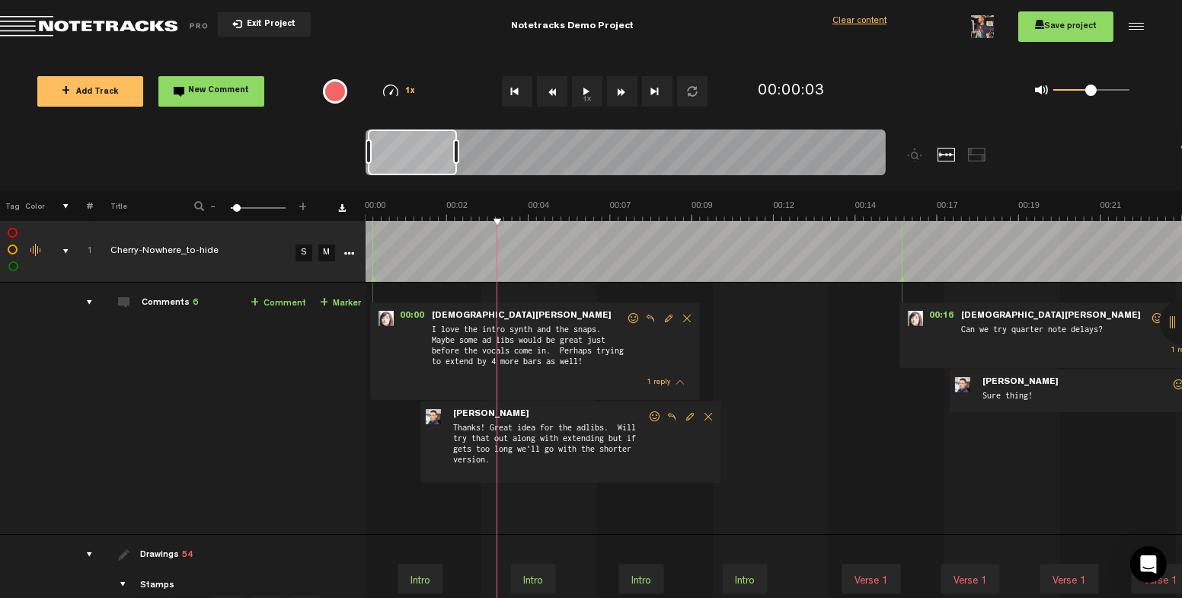
click at [90, 24] on span "Return to Project List" at bounding box center [106, 26] width 213 height 21
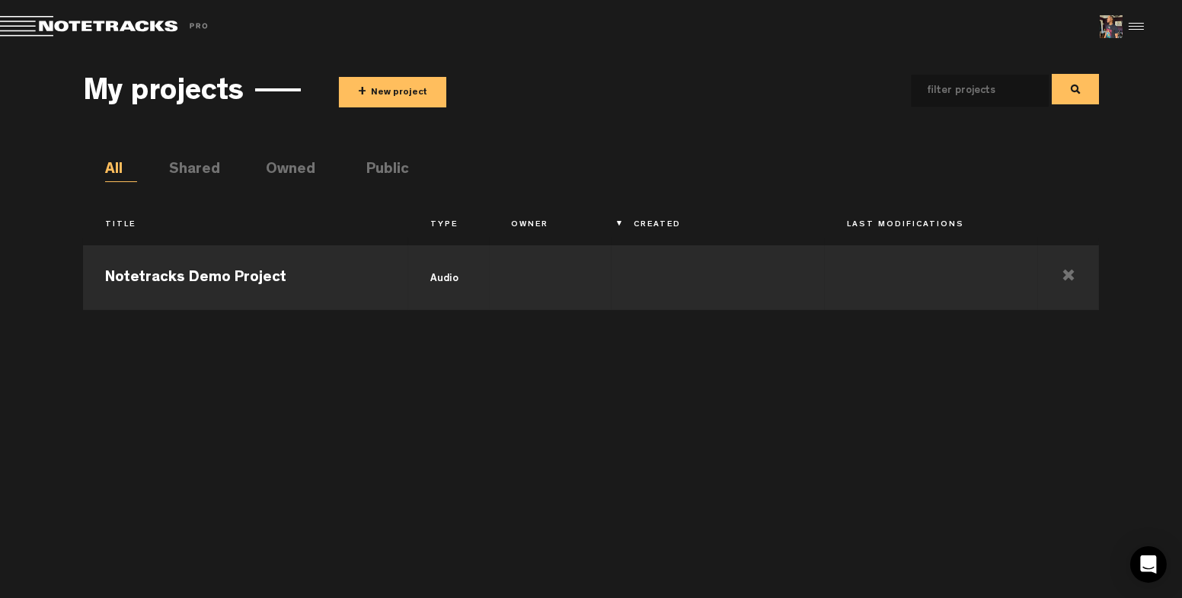
click at [403, 95] on button "+ New project" at bounding box center [392, 92] width 107 height 30
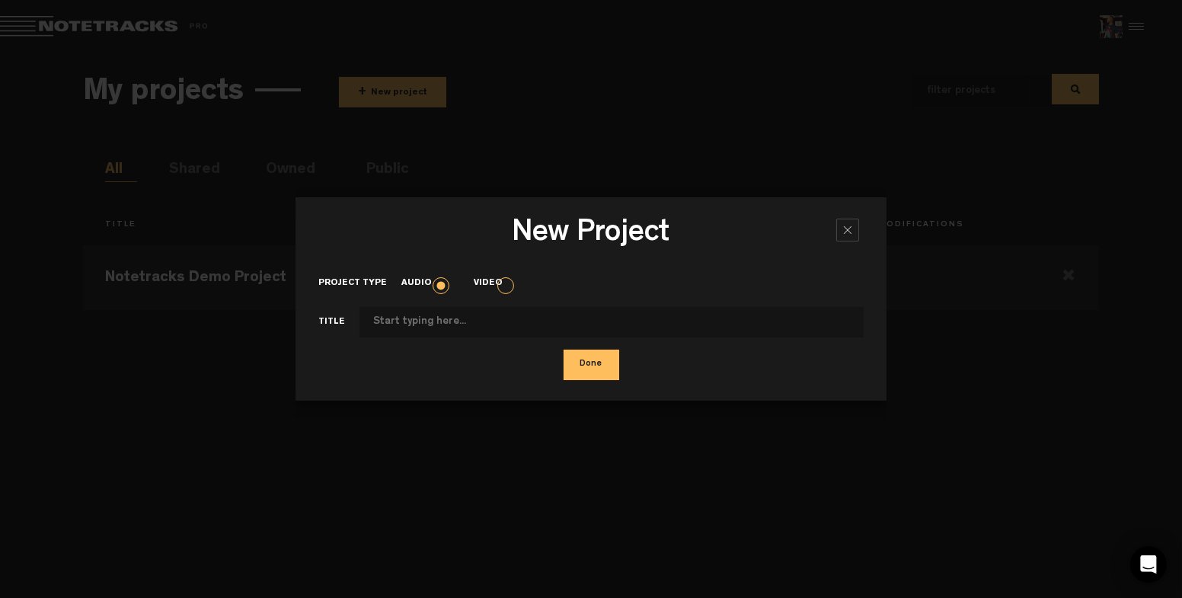
click at [506, 280] on label "Video" at bounding box center [495, 283] width 43 height 13
click at [0, 0] on input "Video" at bounding box center [0, 0] width 0 height 0
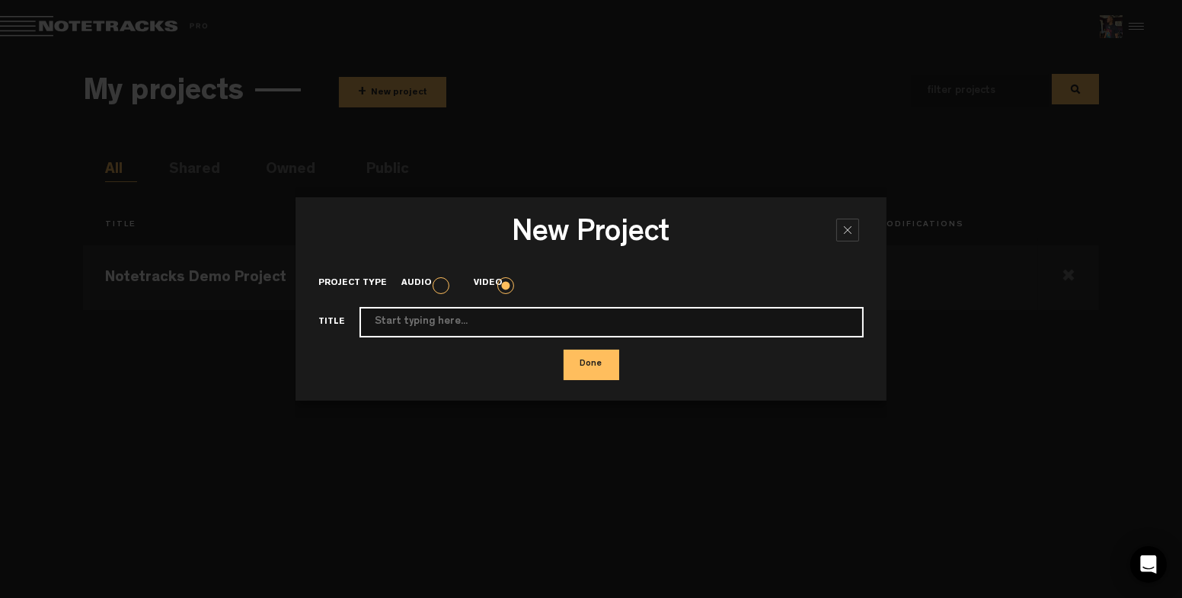
click at [577, 320] on input "Project type" at bounding box center [612, 322] width 504 height 30
type input "TEST"
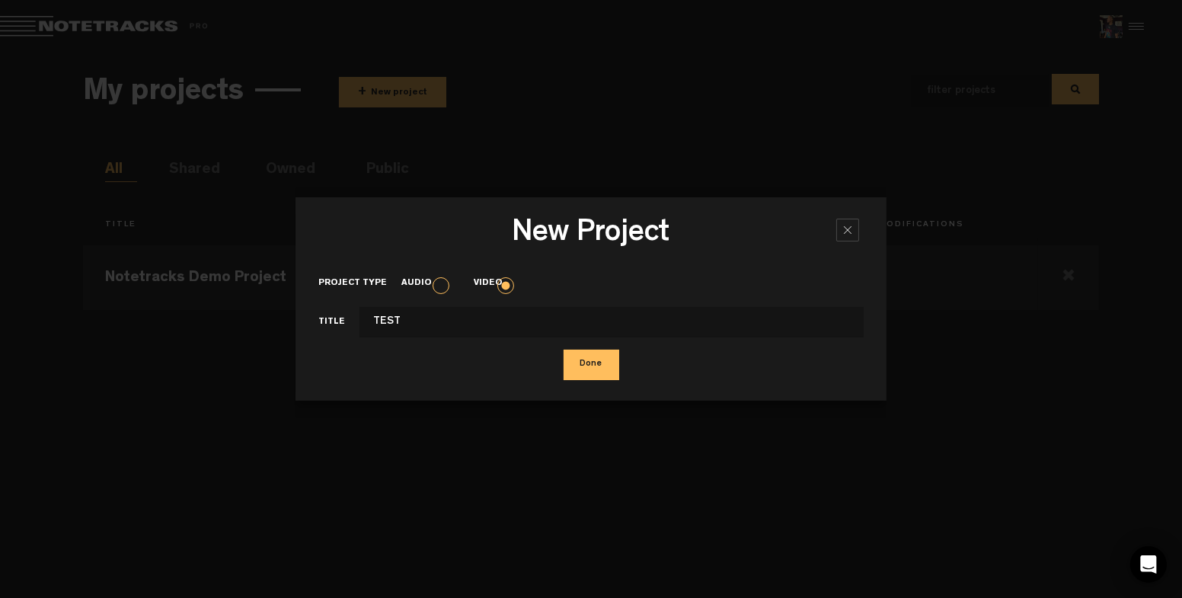
click at [590, 361] on button "Done" at bounding box center [592, 365] width 56 height 30
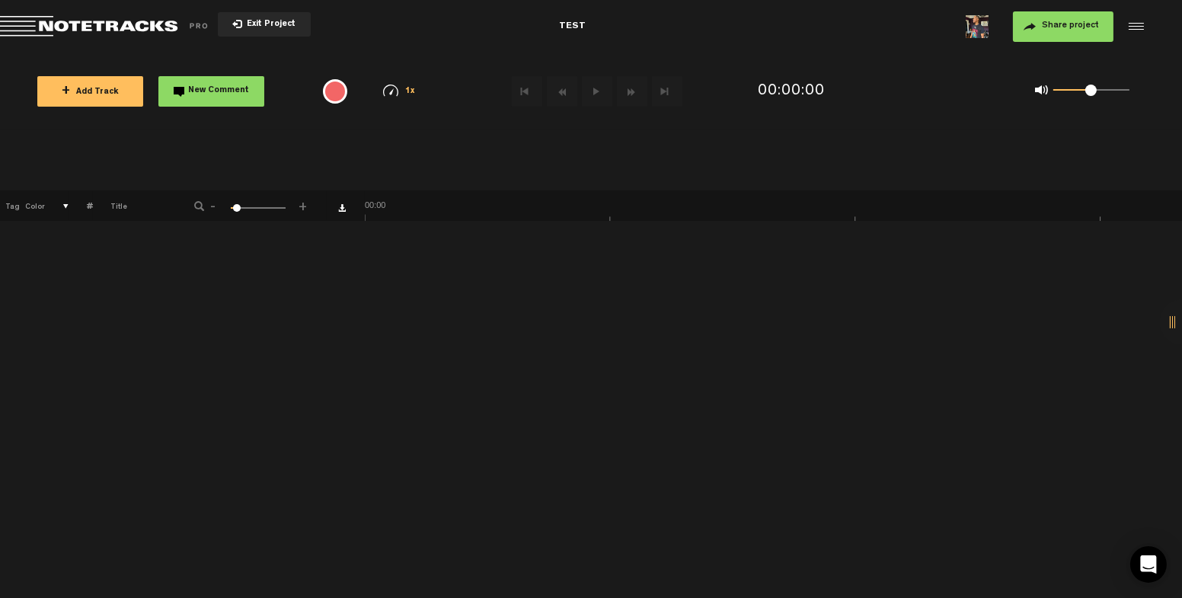
click at [126, 91] on button "+ Add Track" at bounding box center [90, 91] width 106 height 30
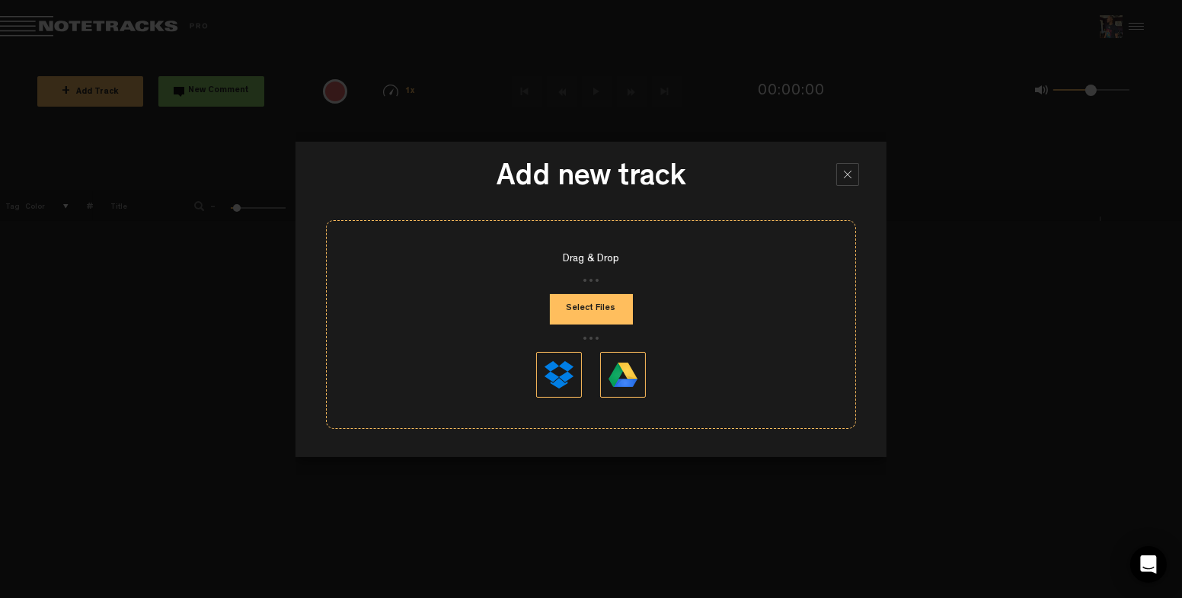
click at [619, 317] on button "Select Files" at bounding box center [591, 309] width 83 height 30
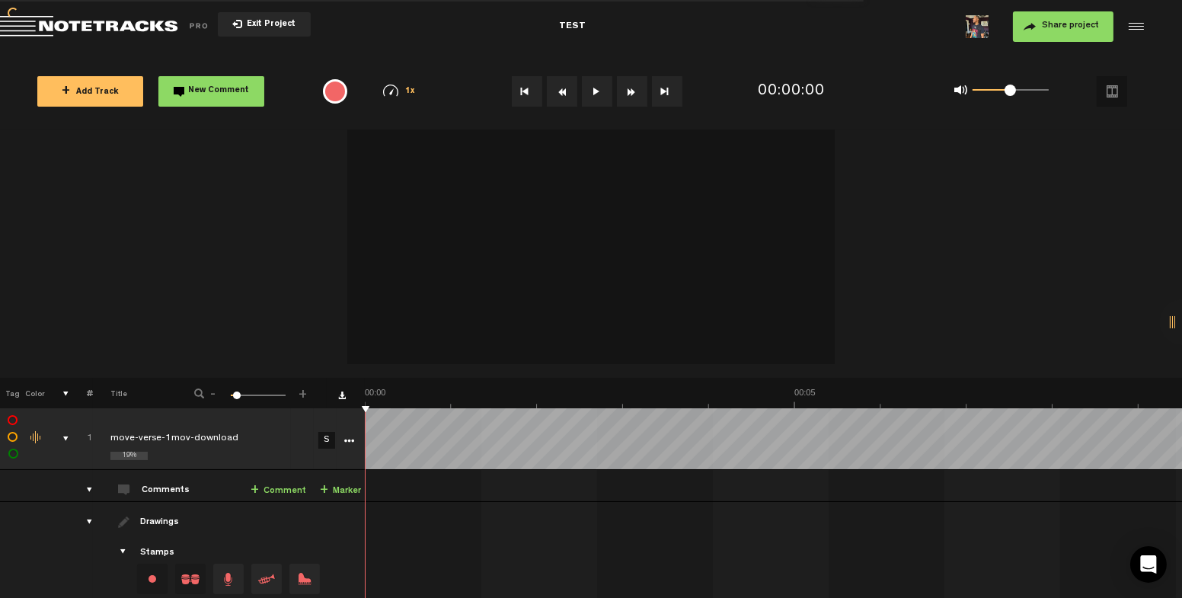
click at [600, 101] on button at bounding box center [597, 91] width 30 height 30
click at [598, 88] on button at bounding box center [597, 91] width 30 height 30
click at [207, 98] on button "New Comment" at bounding box center [211, 91] width 106 height 30
